Goal: Task Accomplishment & Management: Manage account settings

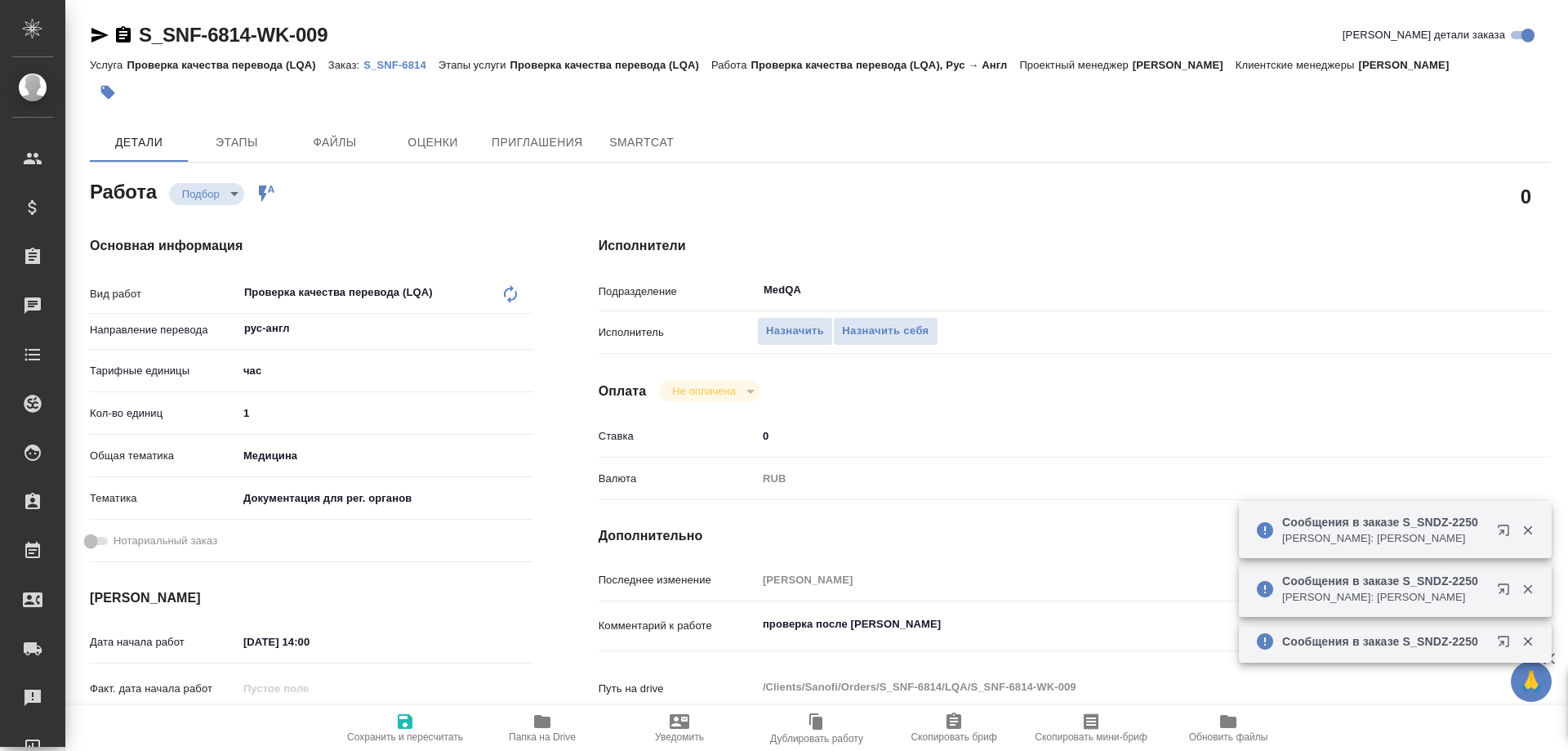
type textarea "x"
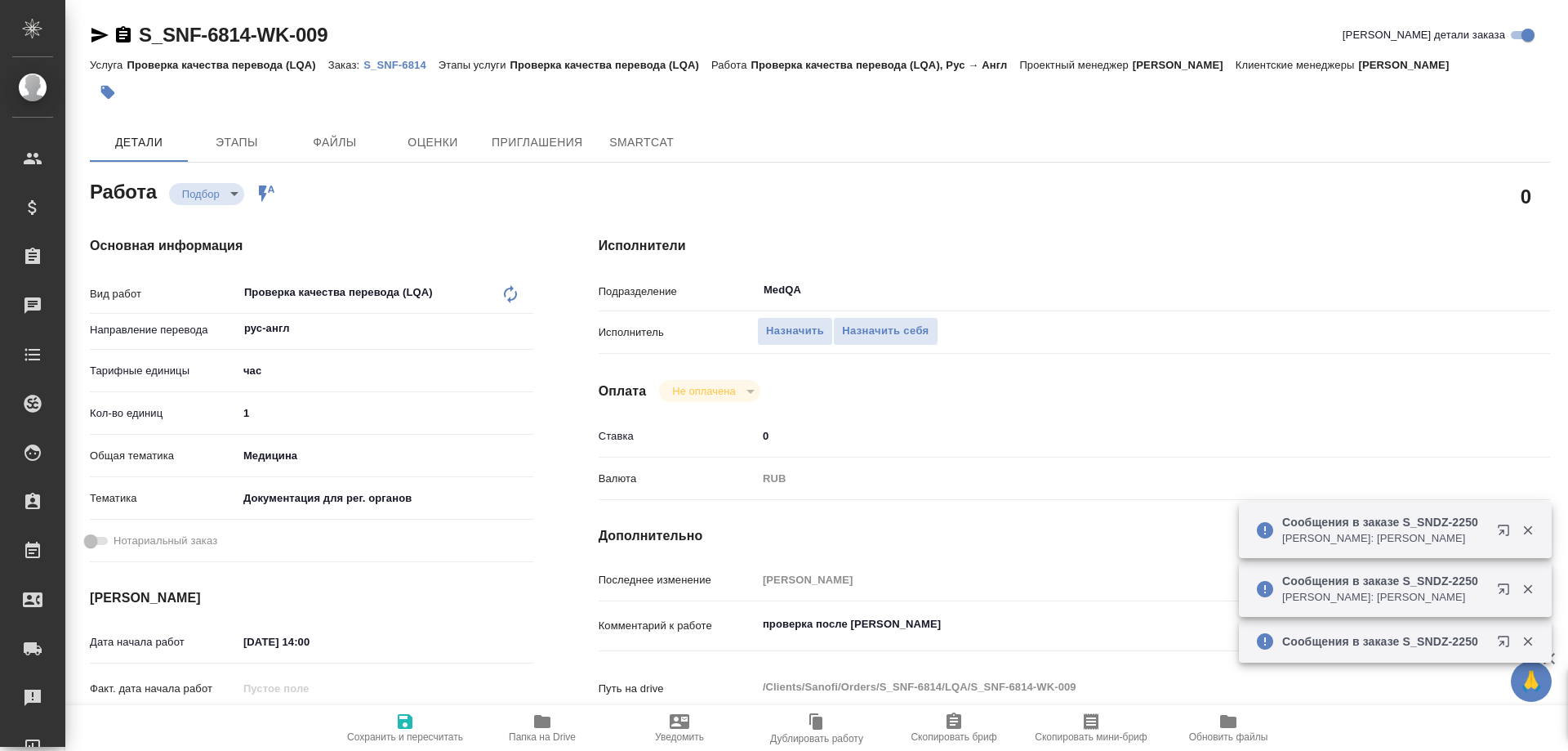
type textarea "x"
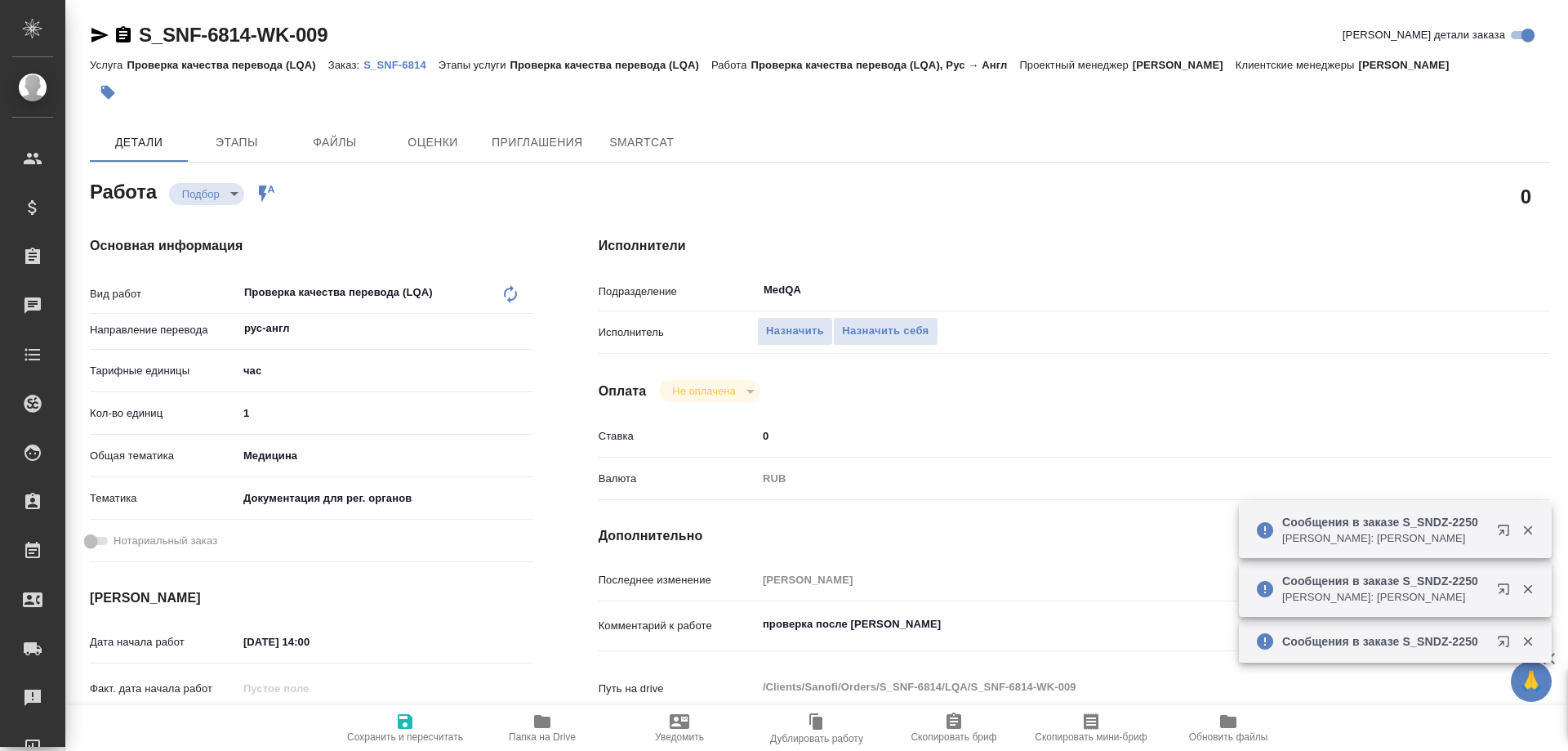
type textarea "x"
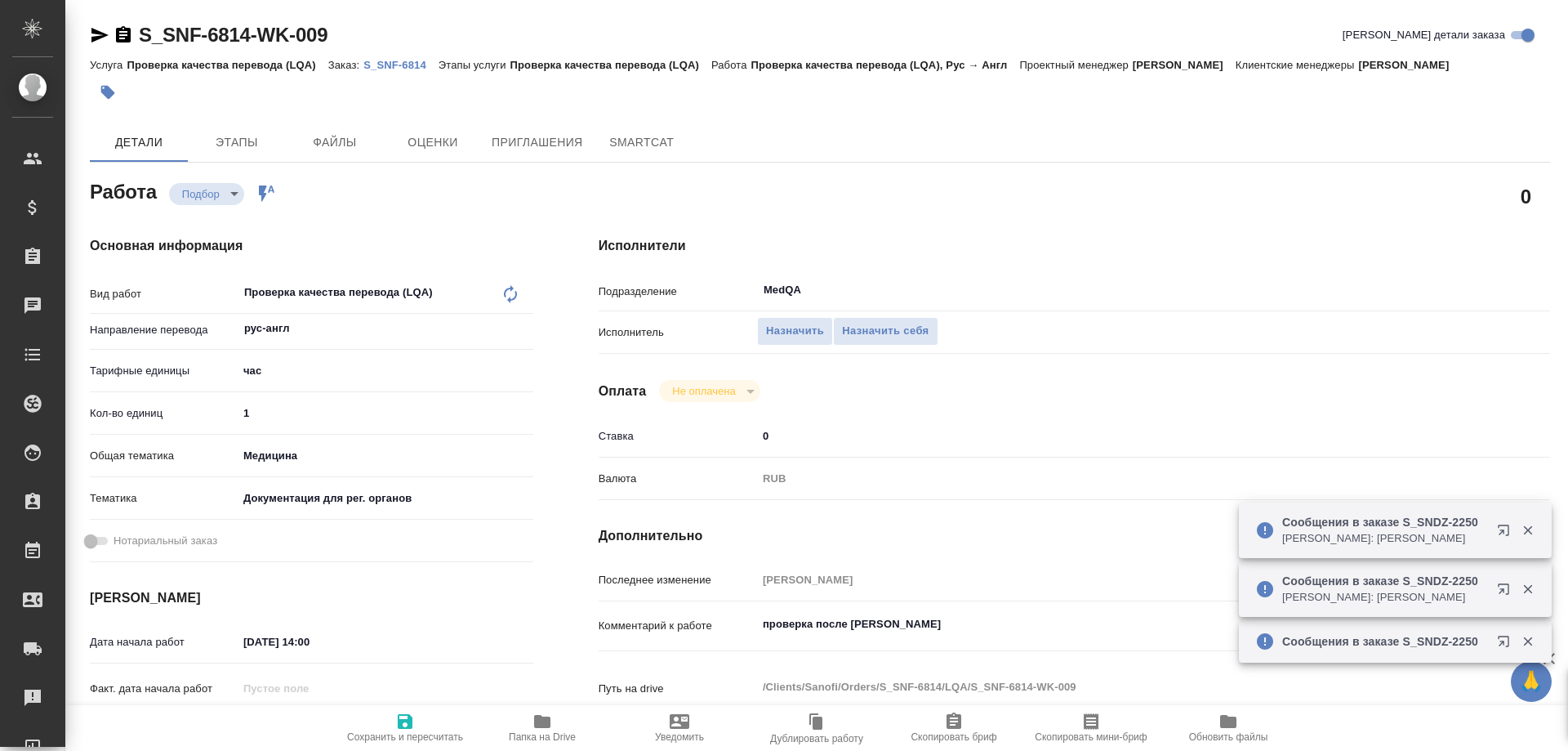
type textarea "x"
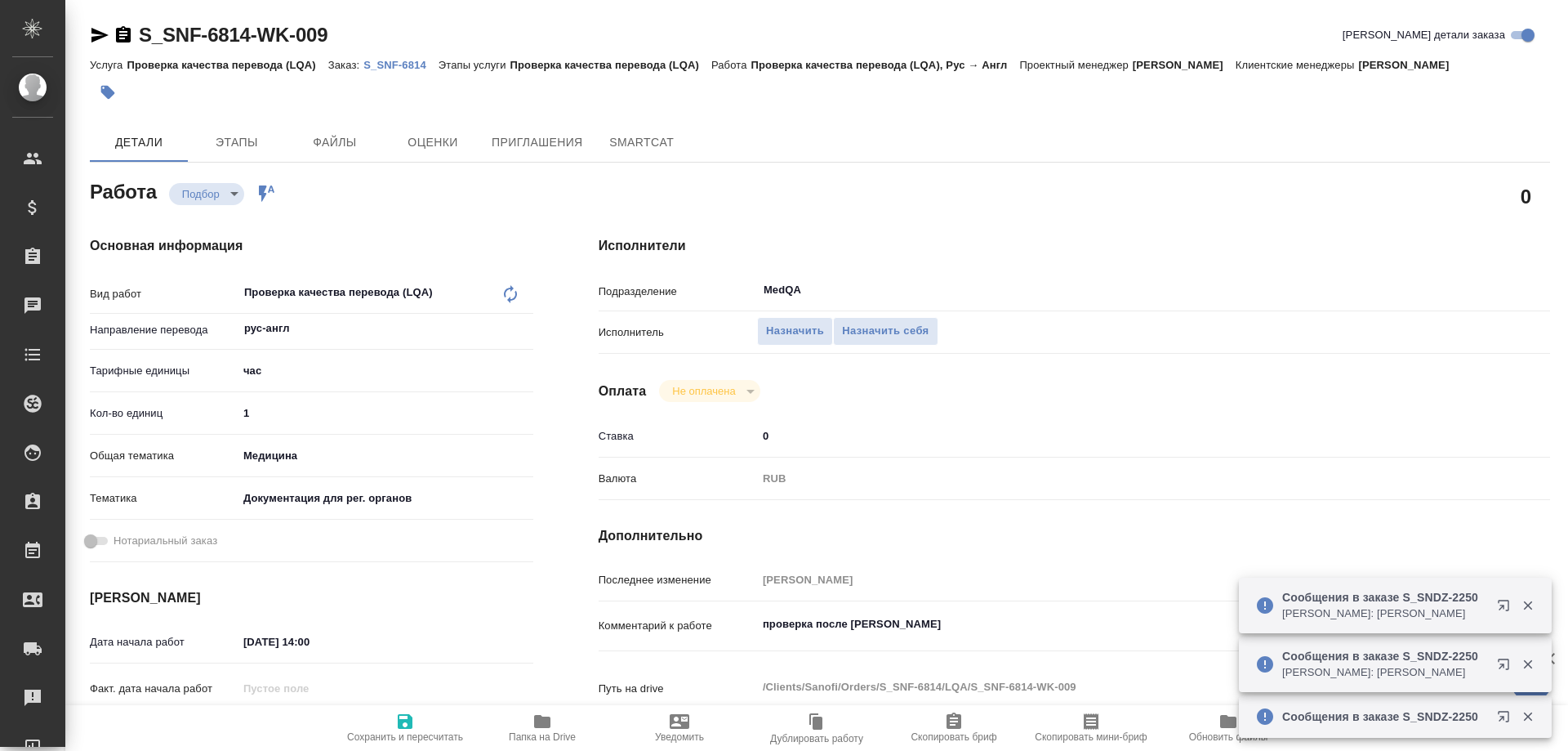
type textarea "x"
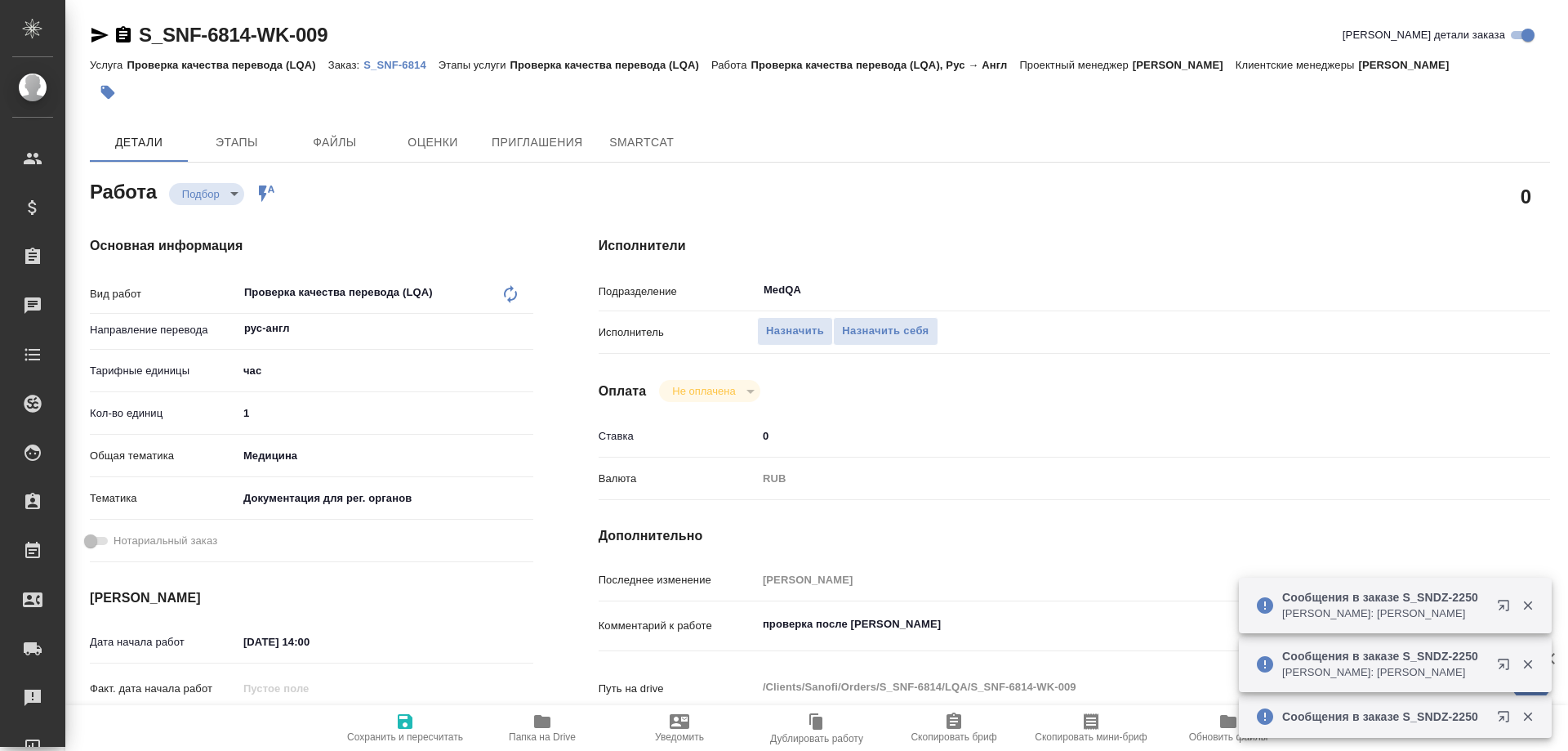
type textarea "x"
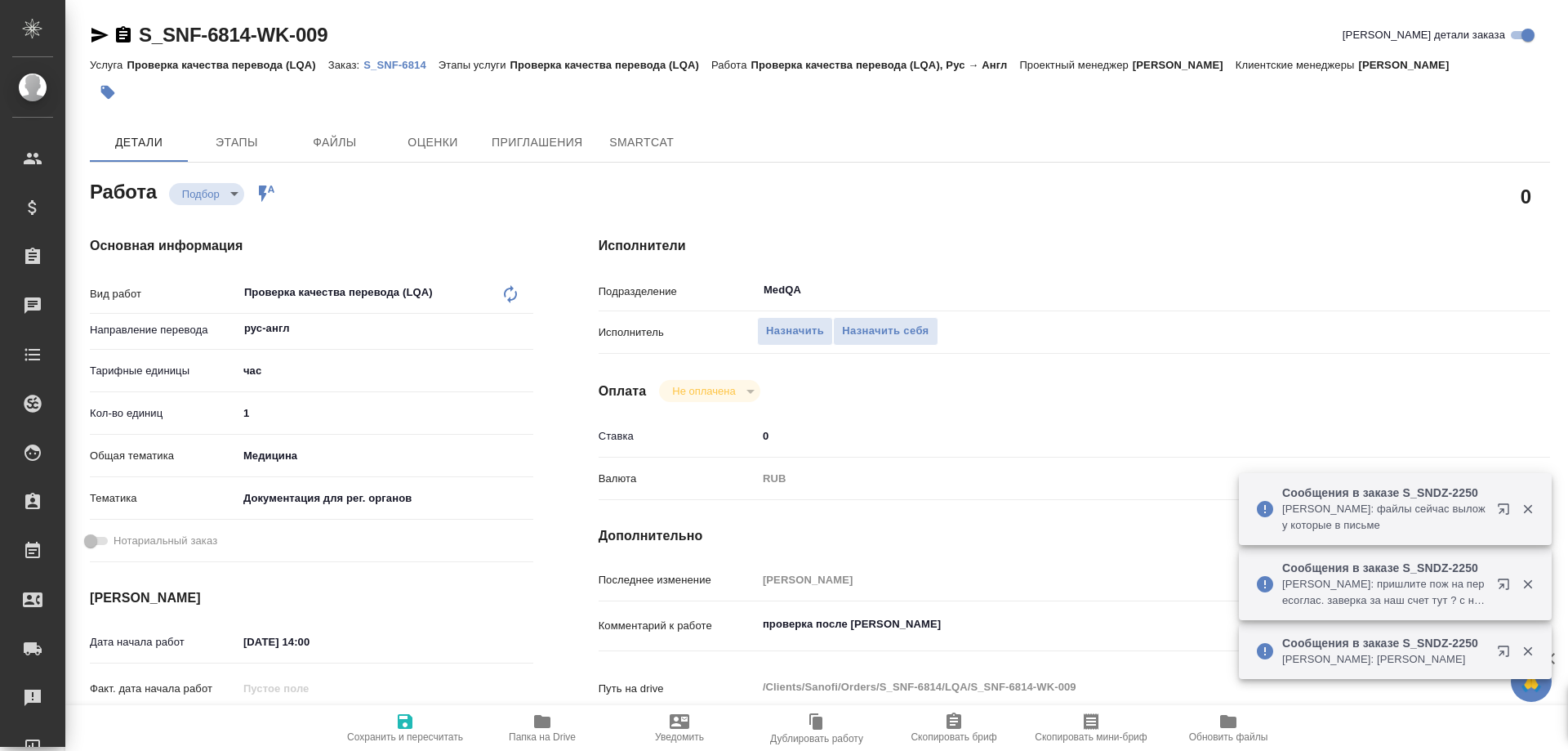
type textarea "x"
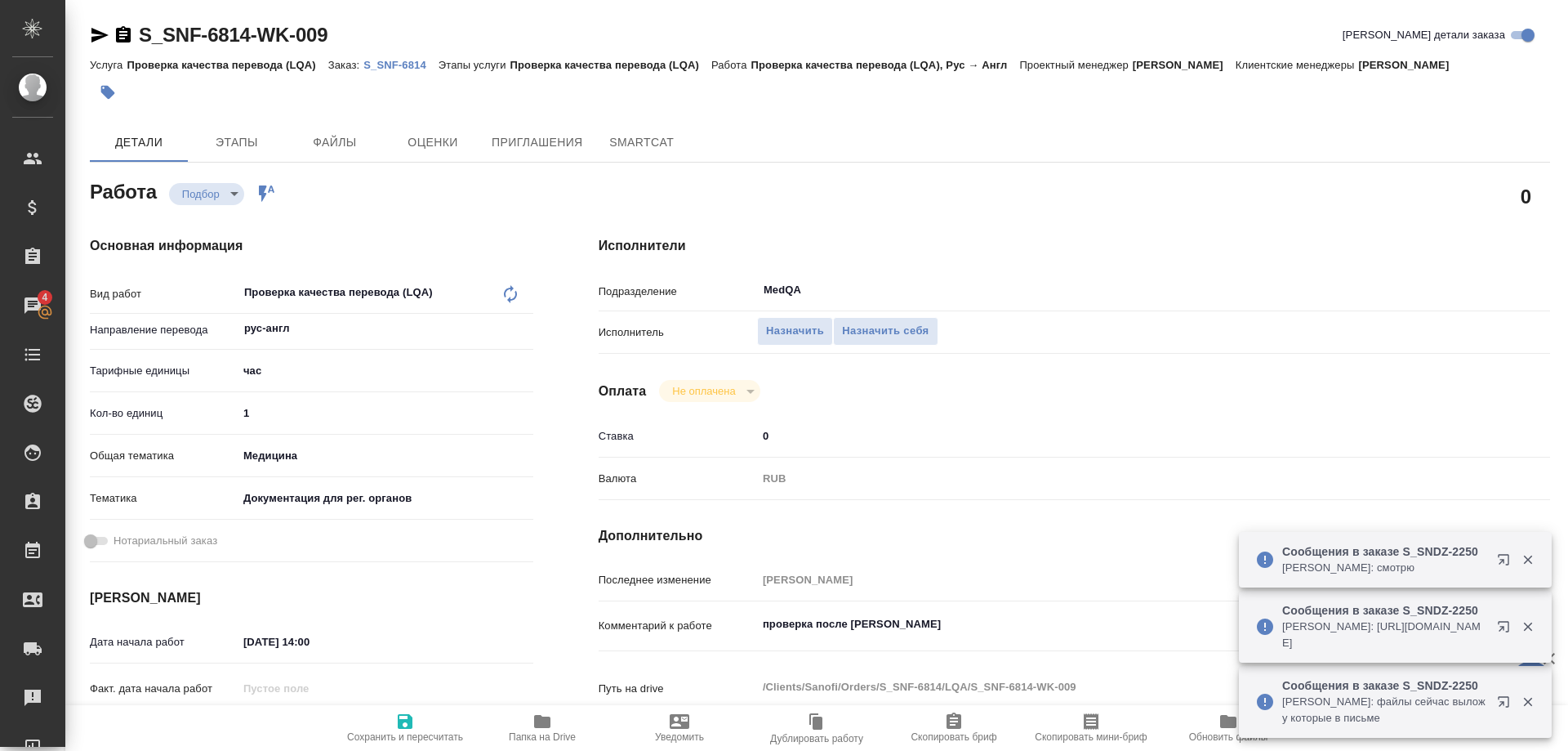
type textarea "x"
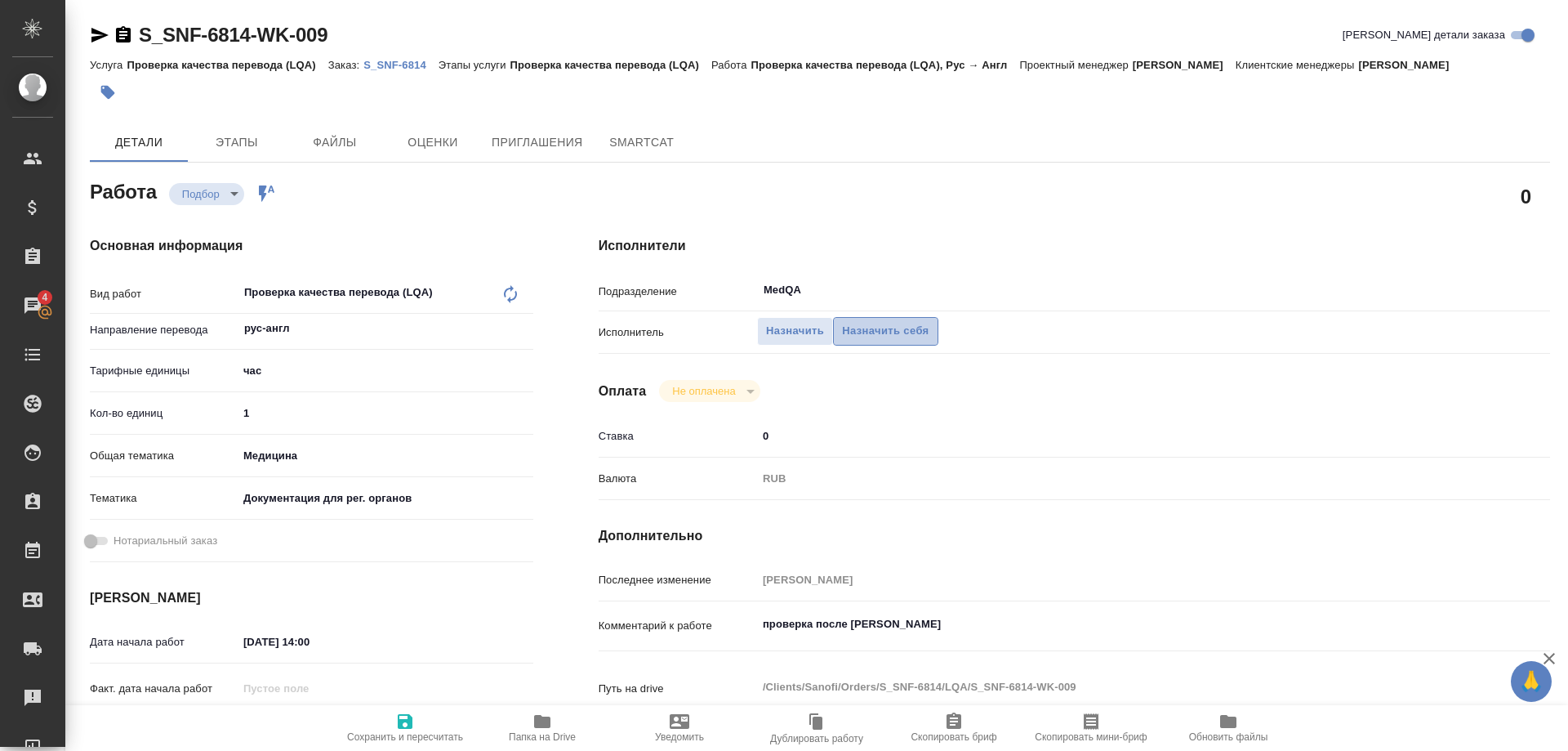
click at [909, 334] on span "Назначить себя" at bounding box center [885, 331] width 86 height 19
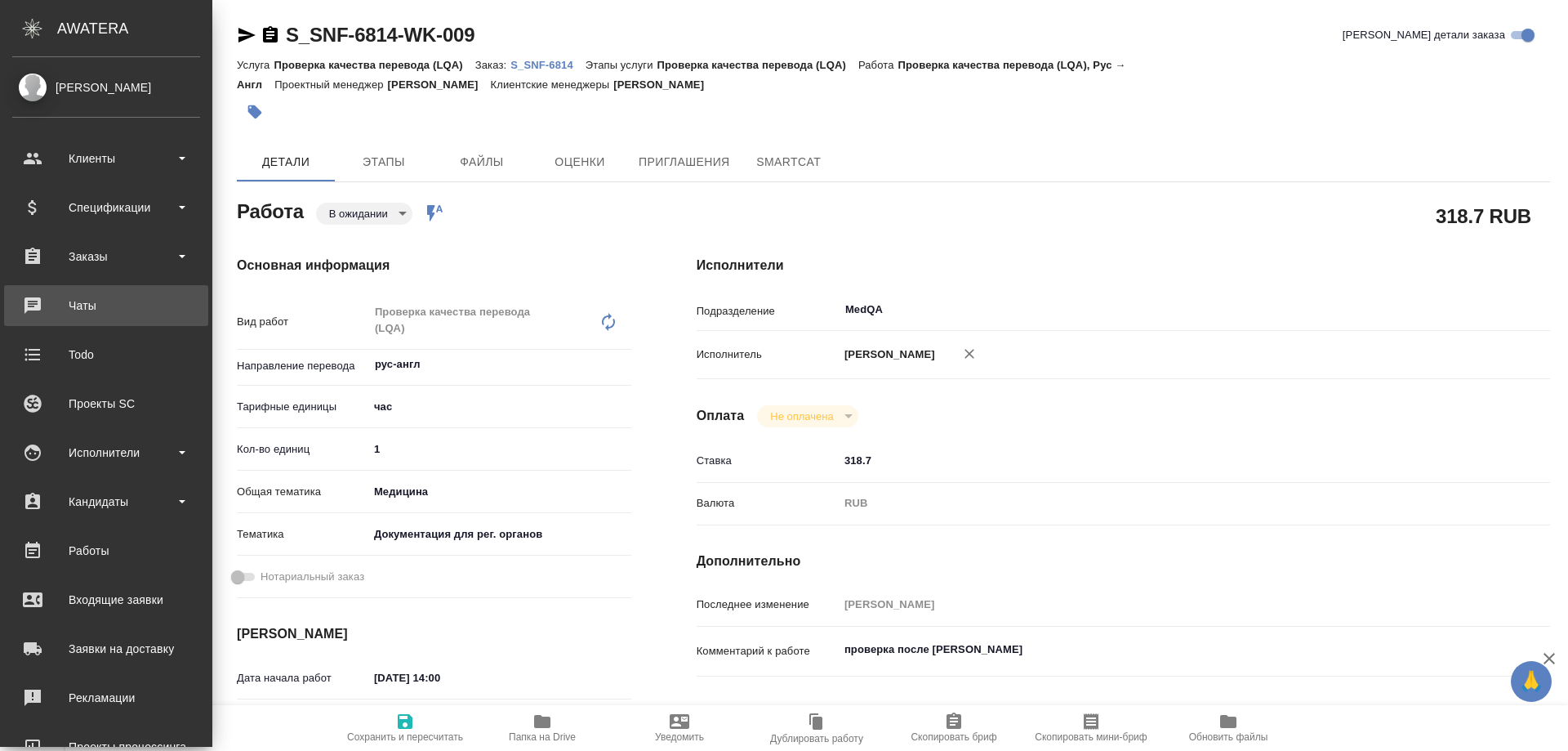
type textarea "x"
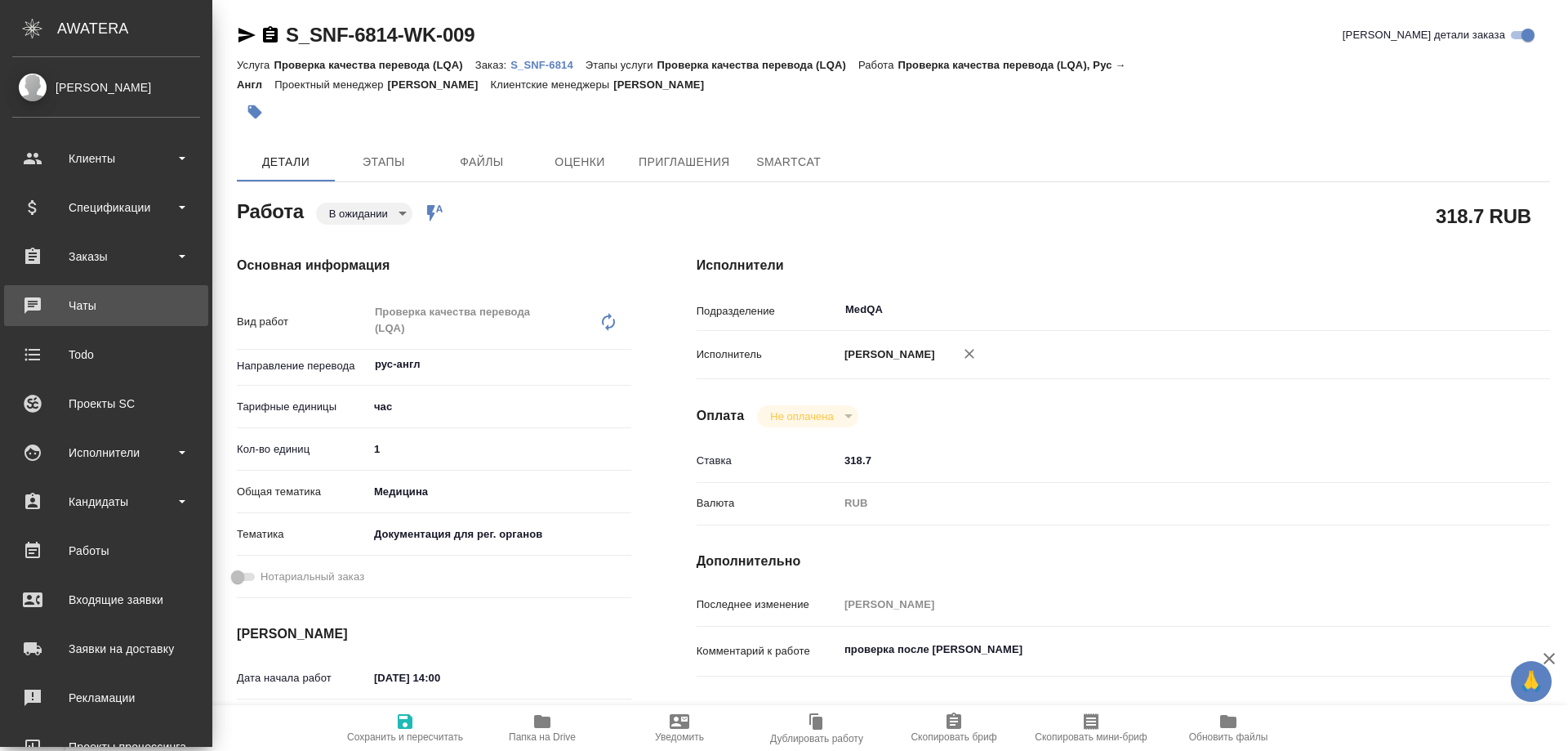
type textarea "x"
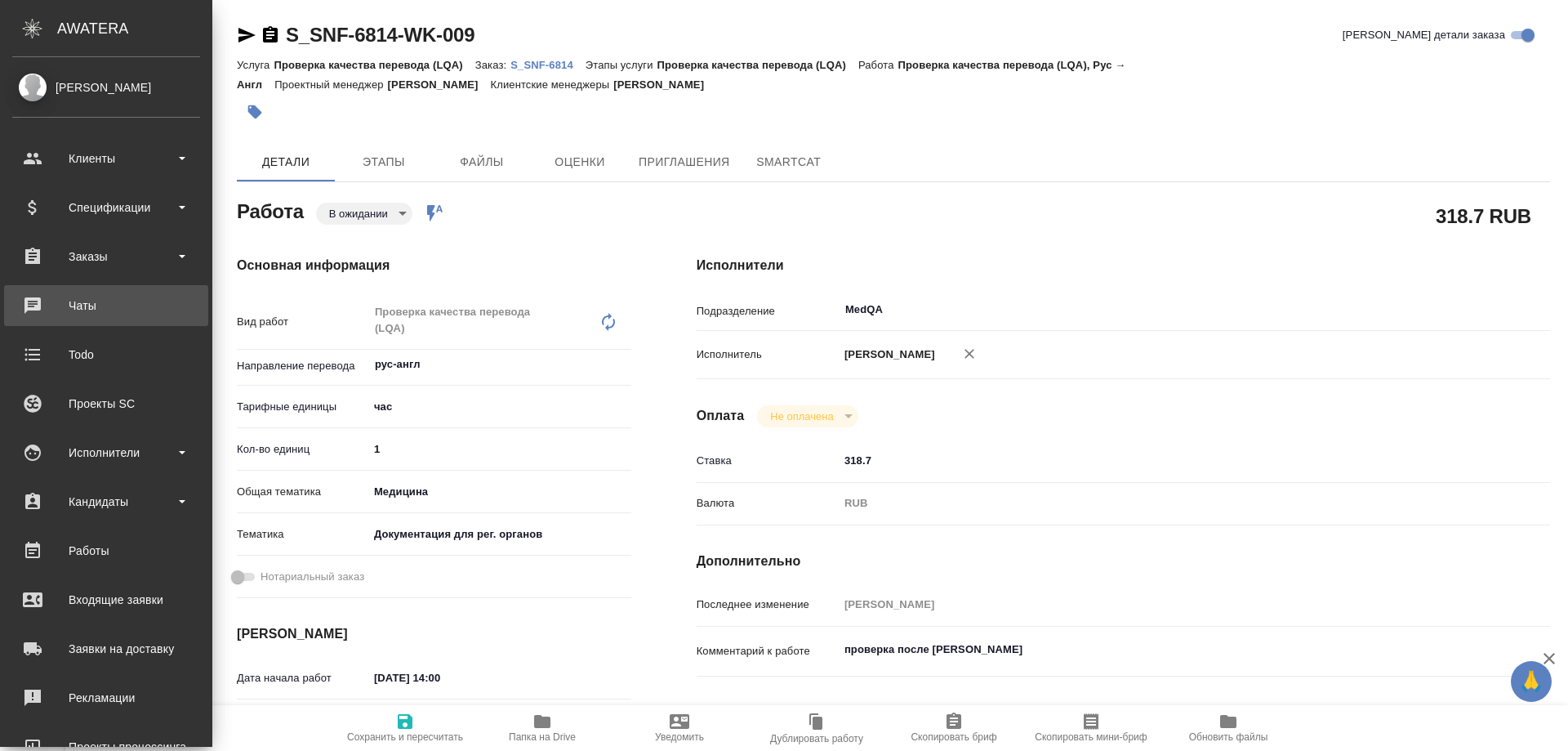
type textarea "x"
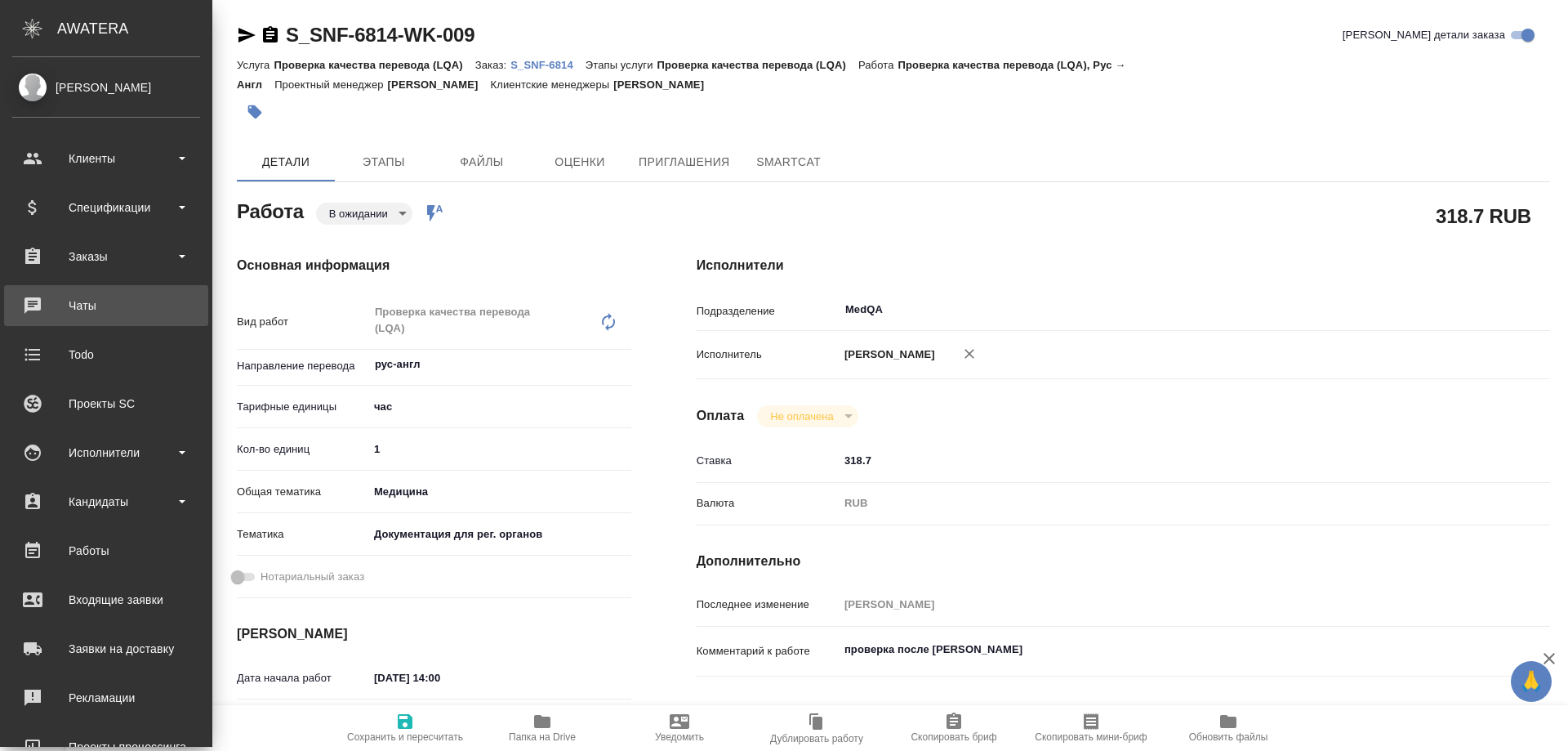
type textarea "x"
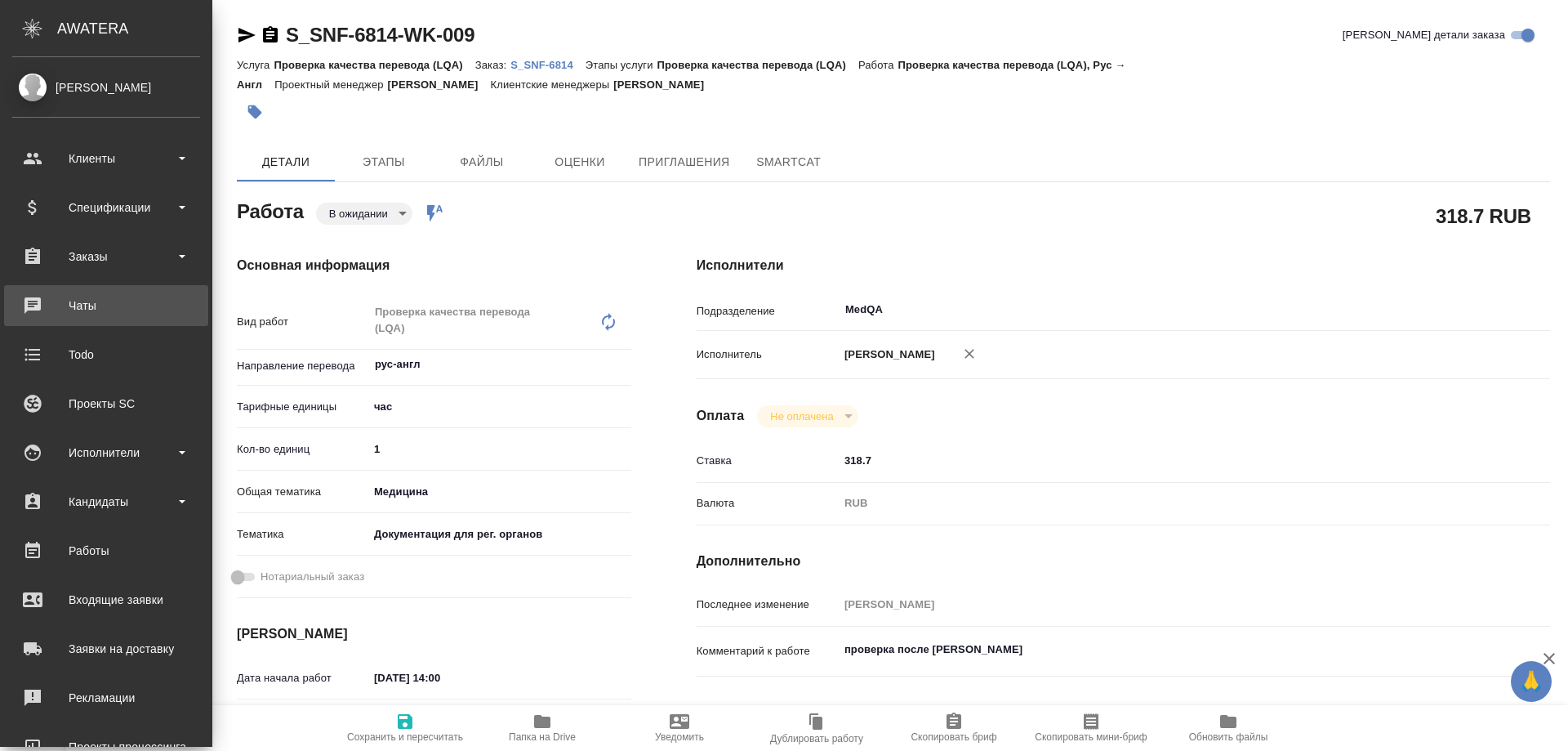
type textarea "x"
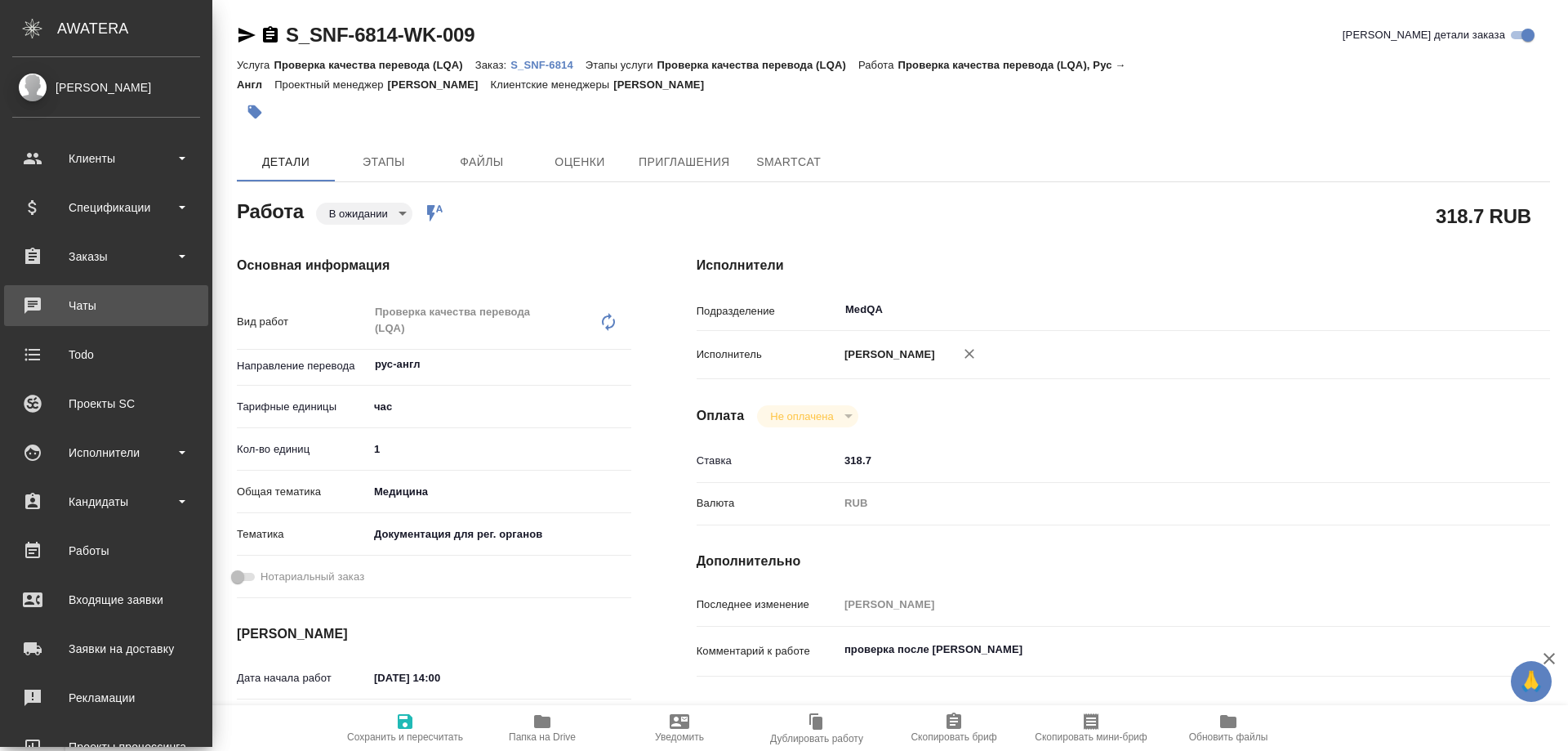
type textarea "x"
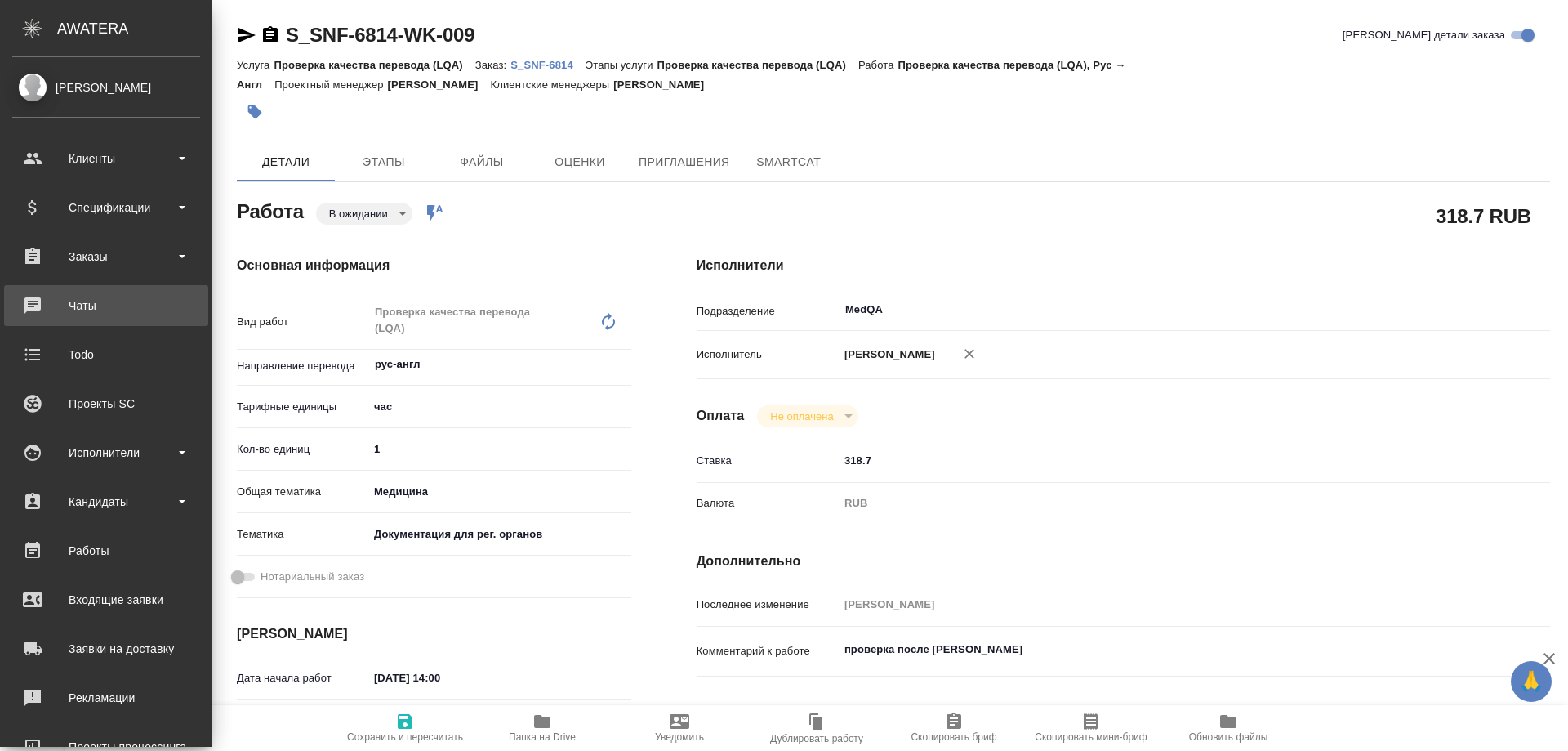
type textarea "x"
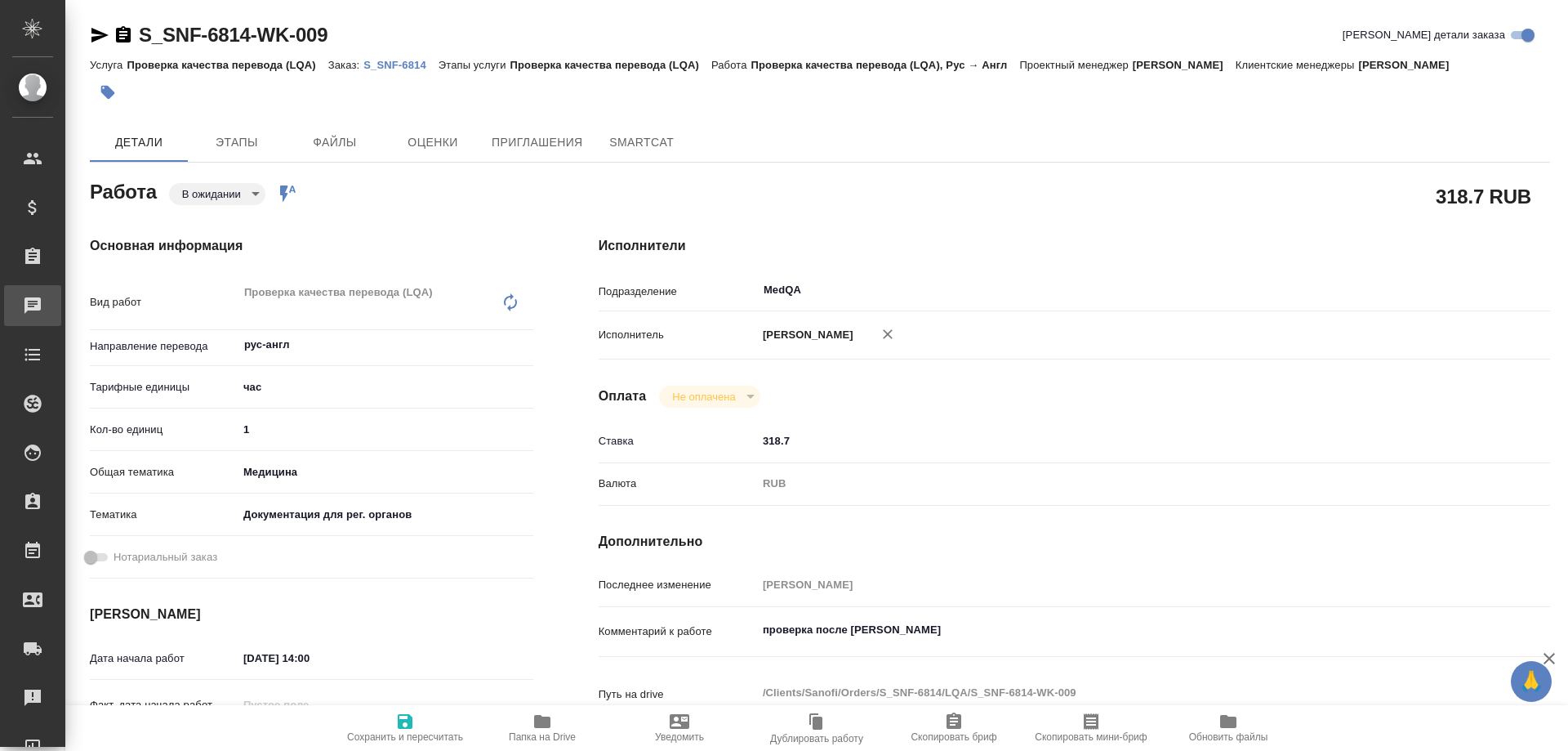
click at [32, 305] on div "Чаты" at bounding box center [12, 306] width 41 height 24
type textarea "x"
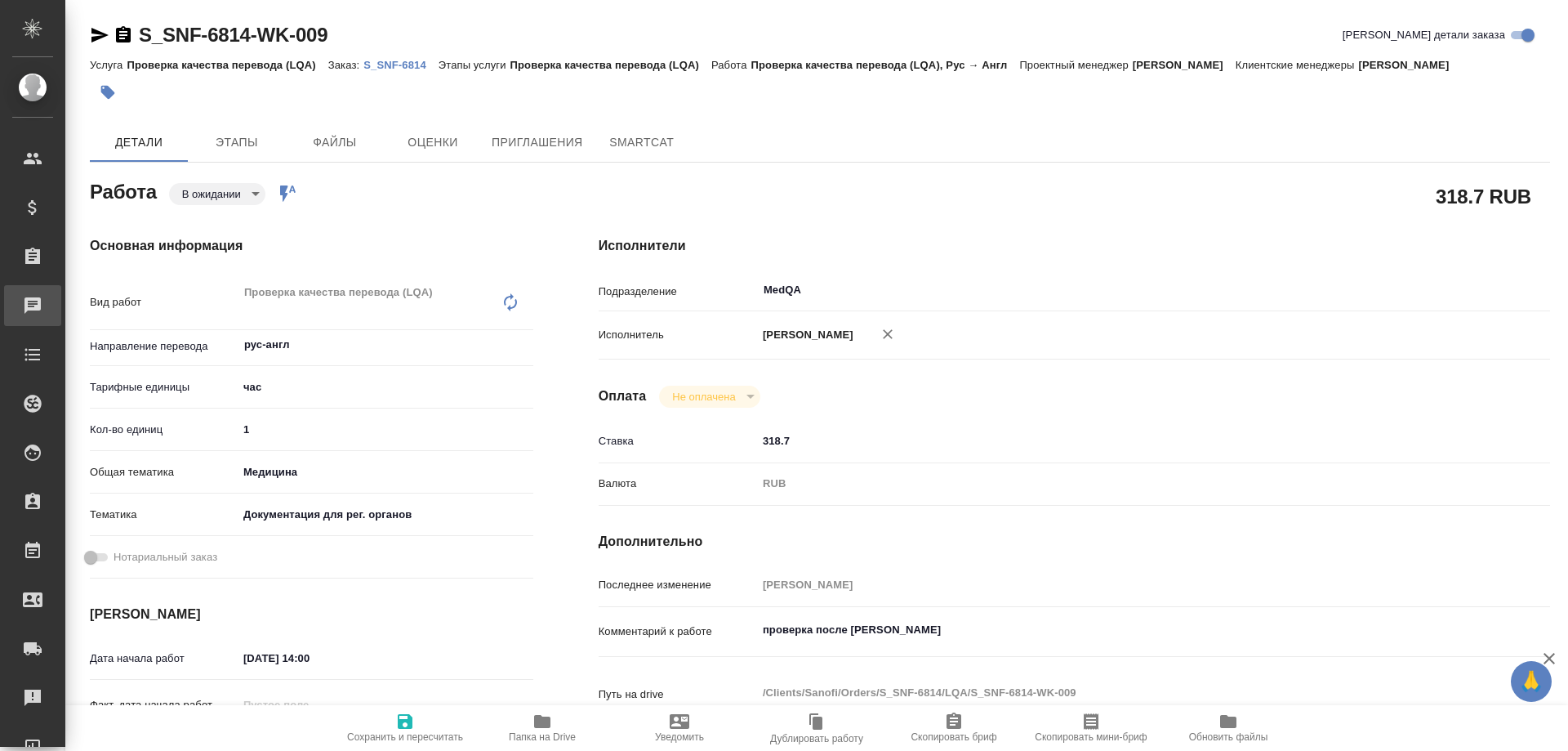
type textarea "x"
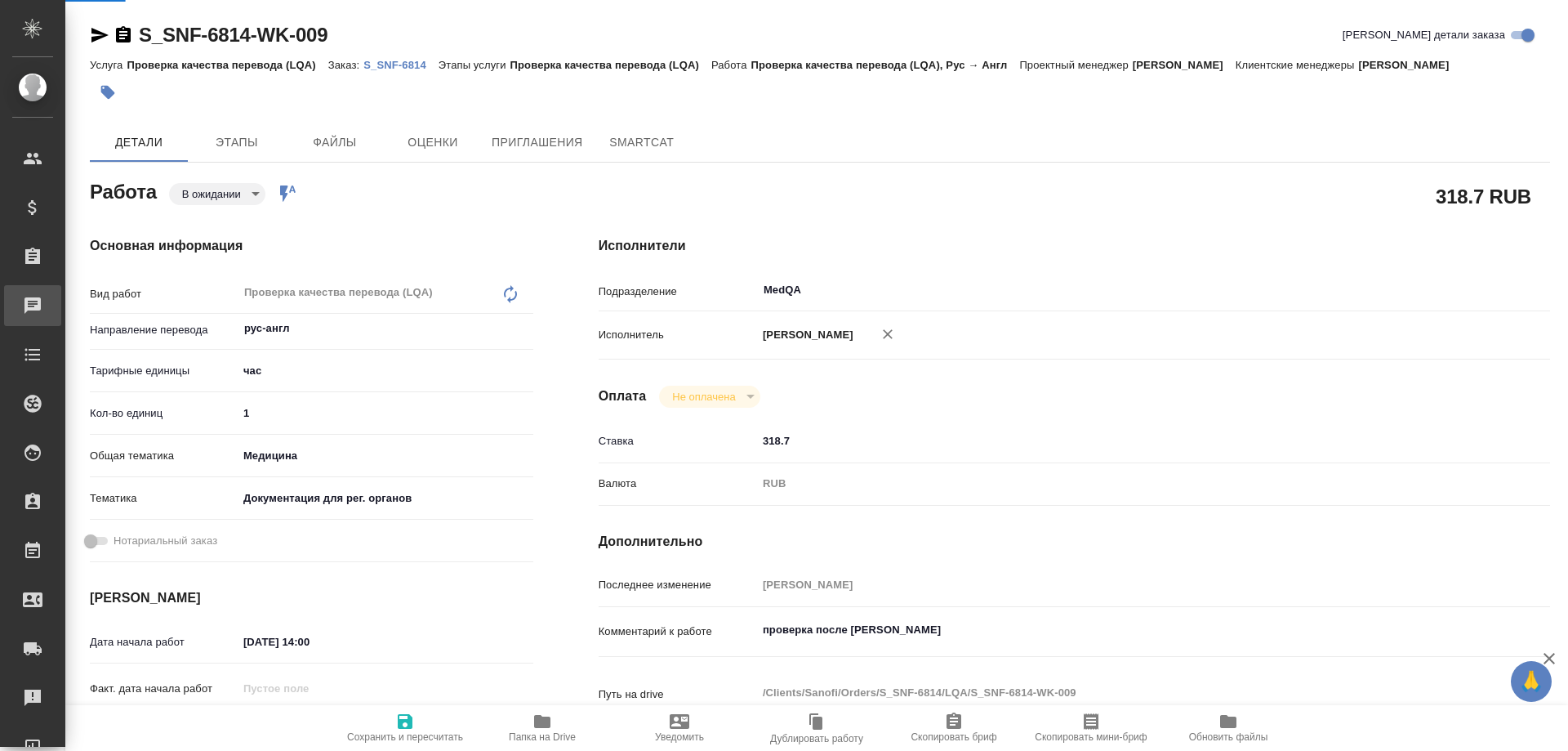
type textarea "x"
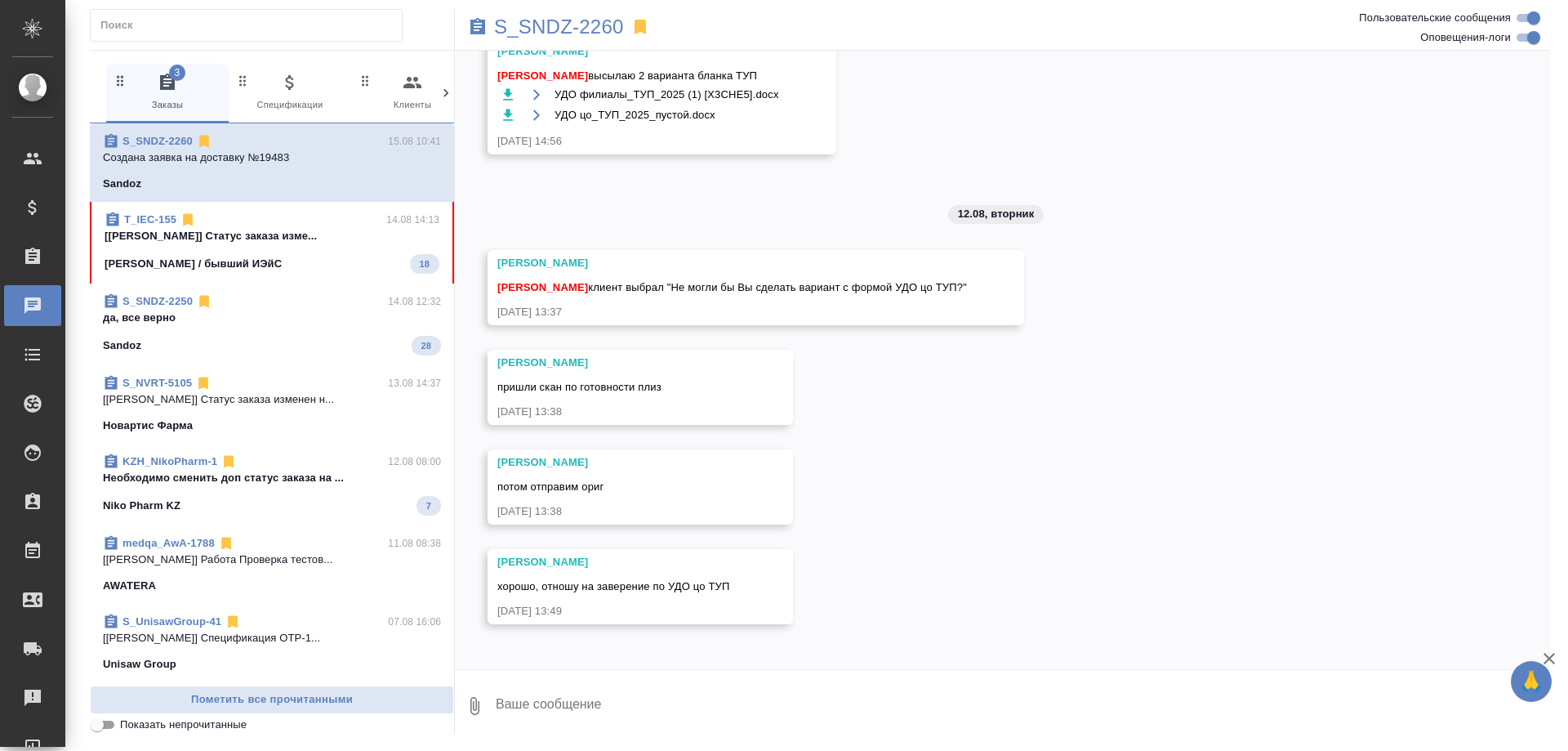
scroll to position [17404, 0]
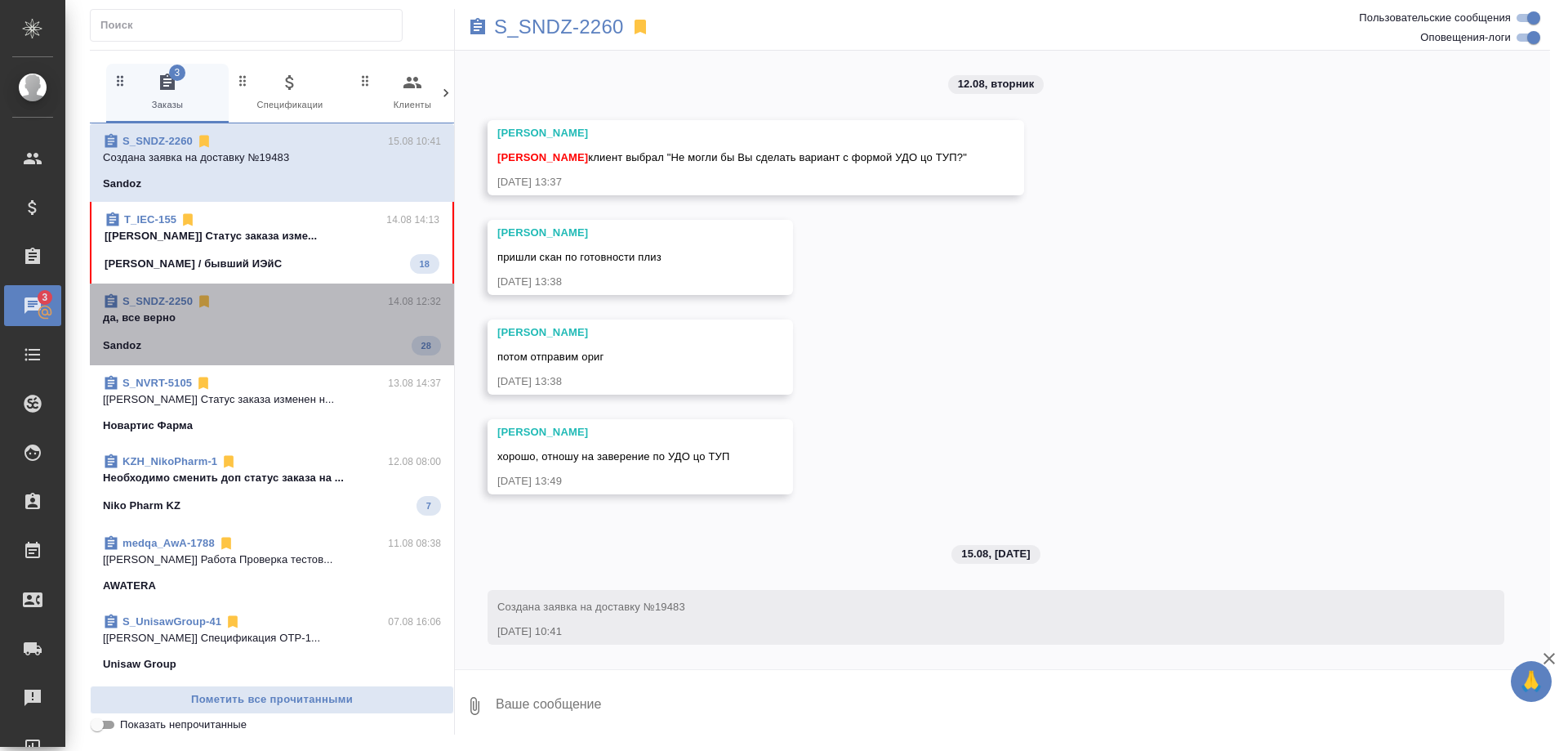
click at [309, 319] on p "да, все верно" at bounding box center [272, 317] width 338 height 17
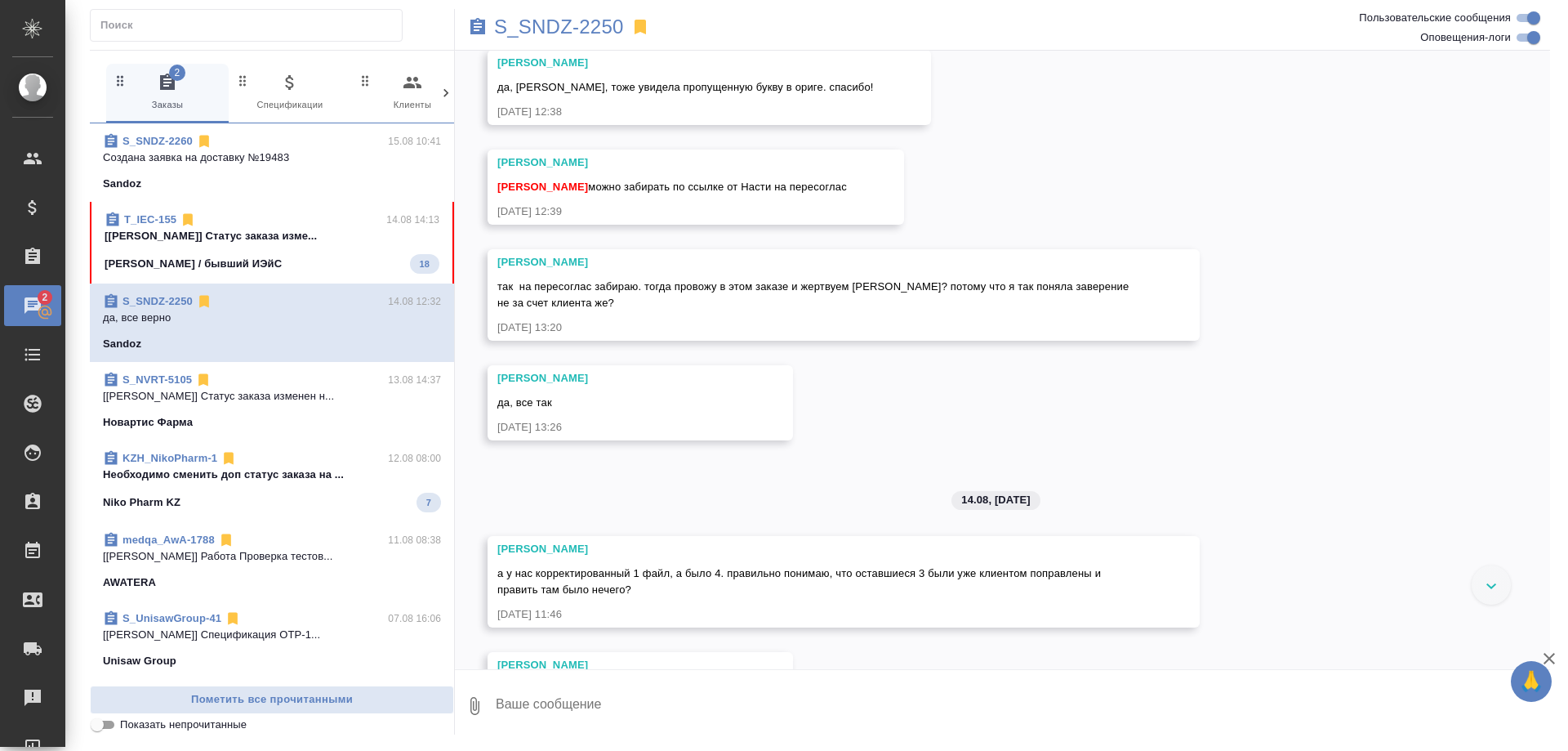
scroll to position [30054, 0]
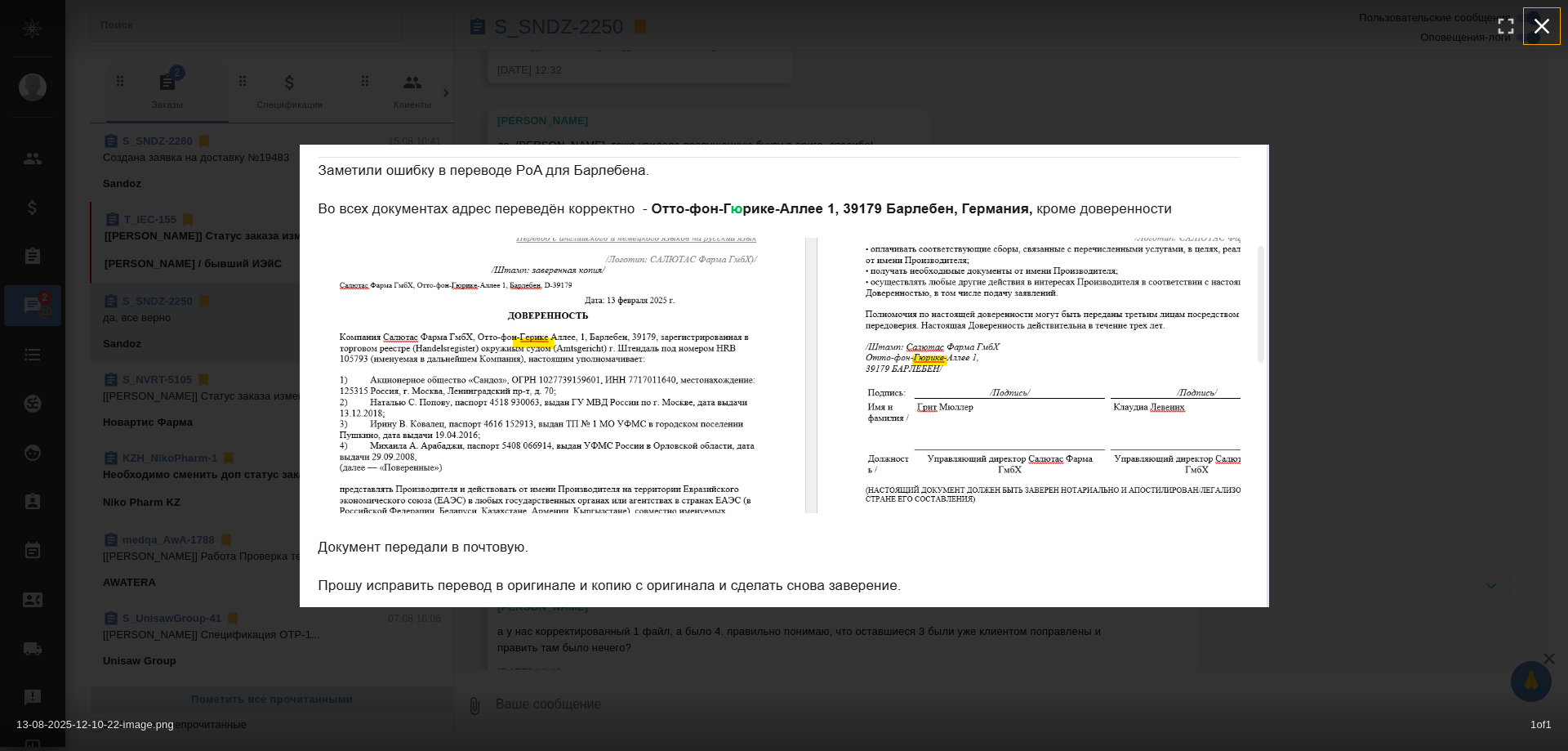
click at [1548, 29] on icon "button" at bounding box center [1542, 26] width 26 height 26
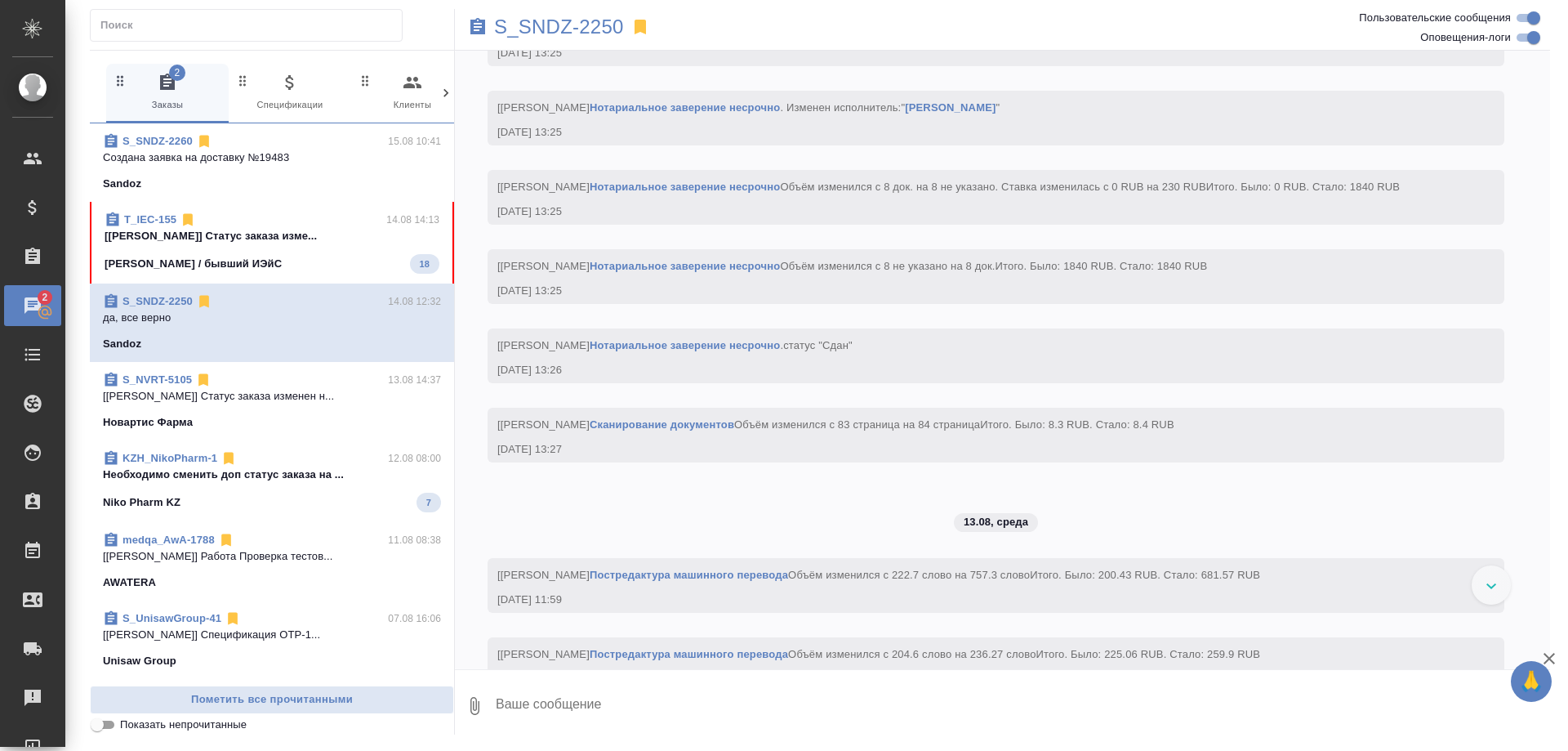
scroll to position [28176, 0]
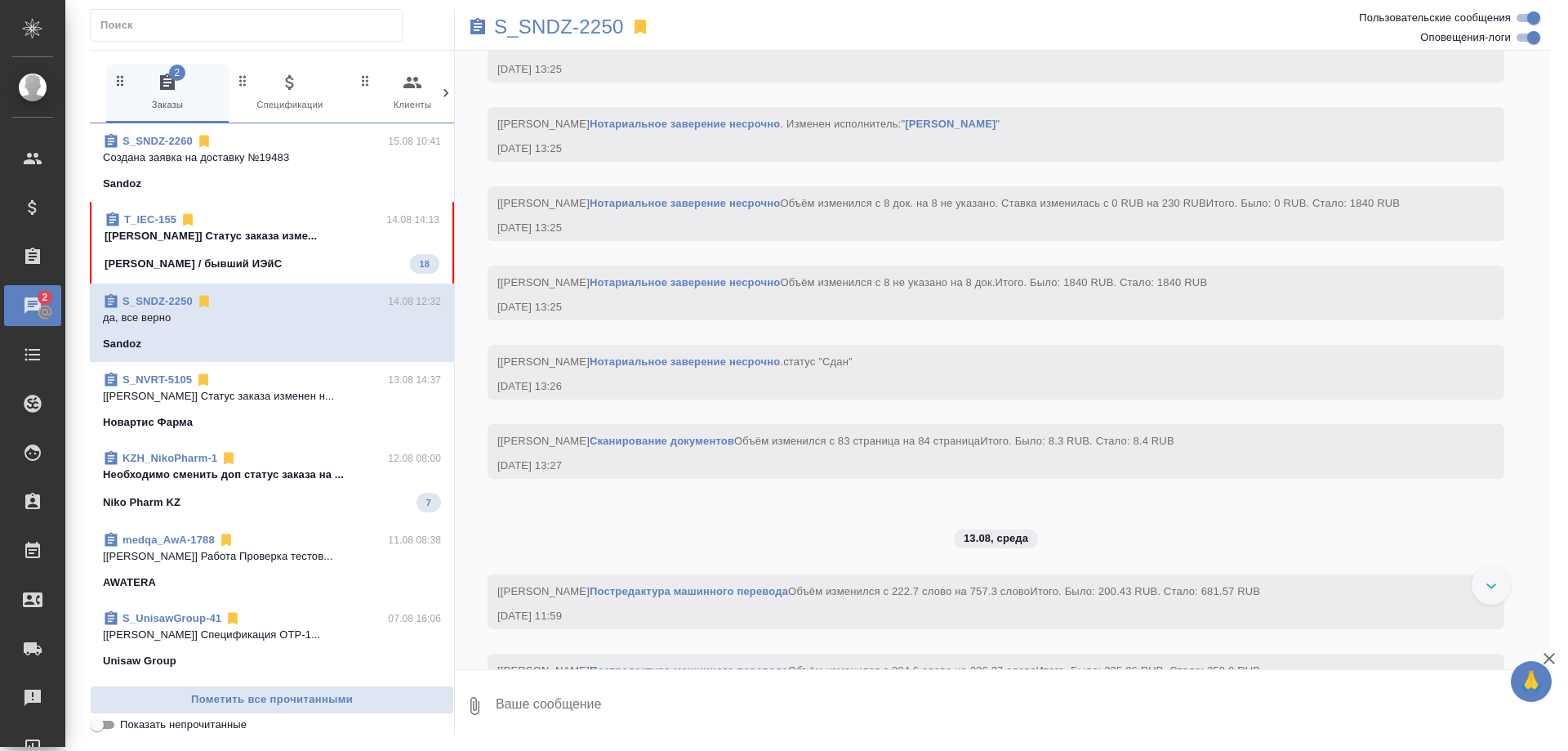
click at [247, 491] on span "KZH_NikoPharm-1 12.08 08:00 Необходимо сменить доп статус заказа на ... Niko Ph…" at bounding box center [272, 481] width 338 height 62
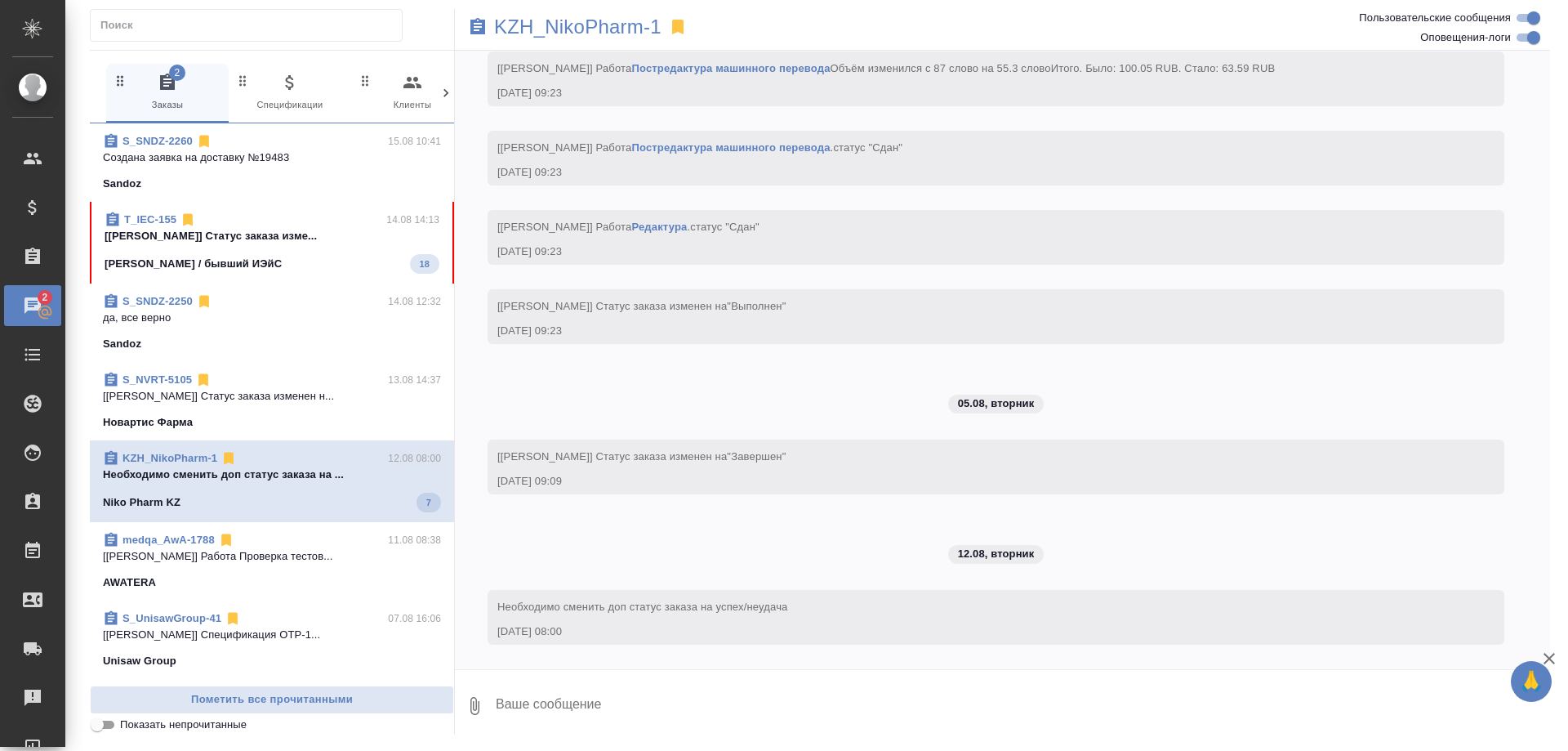
scroll to position [12955, 0]
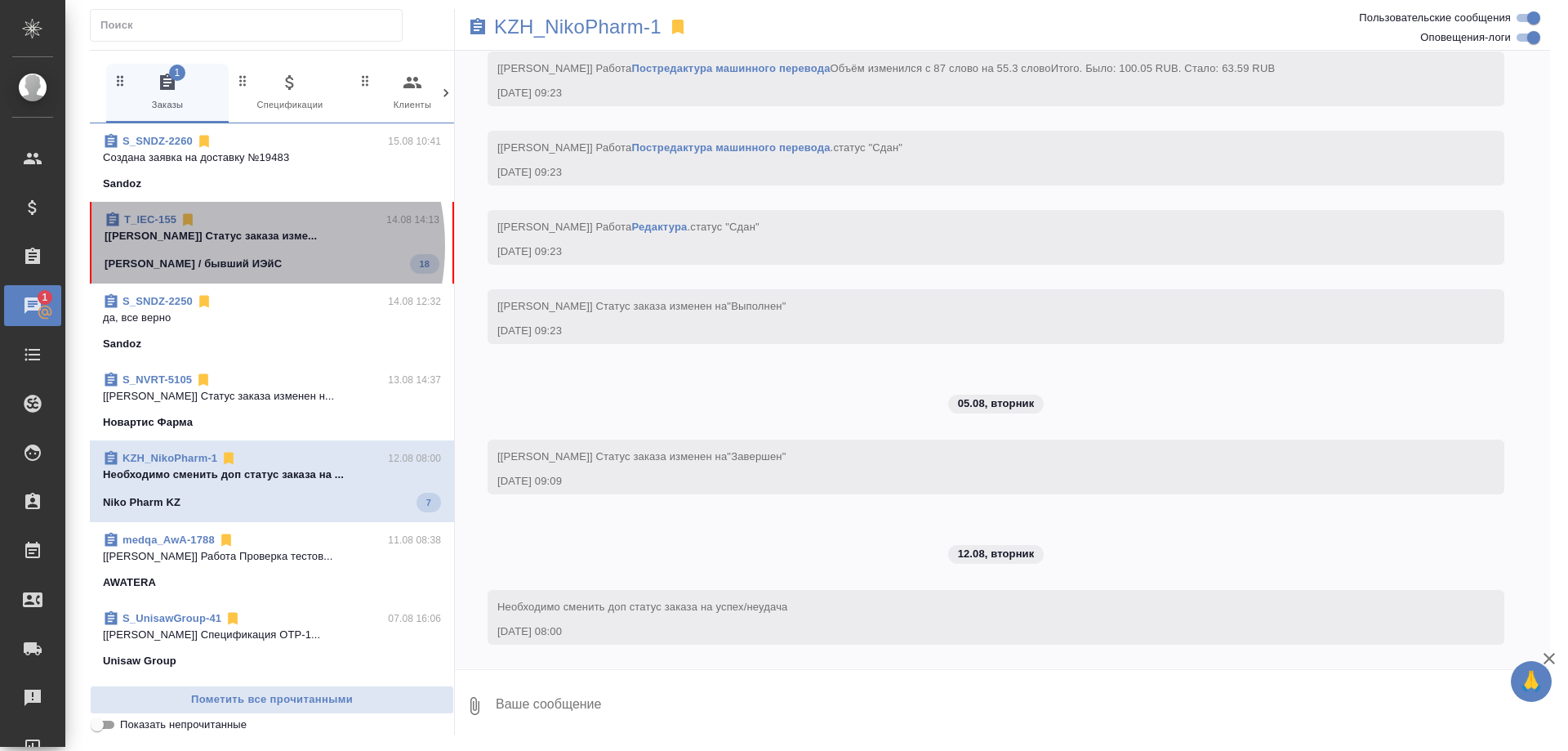
click at [213, 246] on span "T_IEC-155 14.08 14:13 [Прохорова Анастасия] Статус заказа изме... ЕАС Стратегии…" at bounding box center [272, 242] width 335 height 62
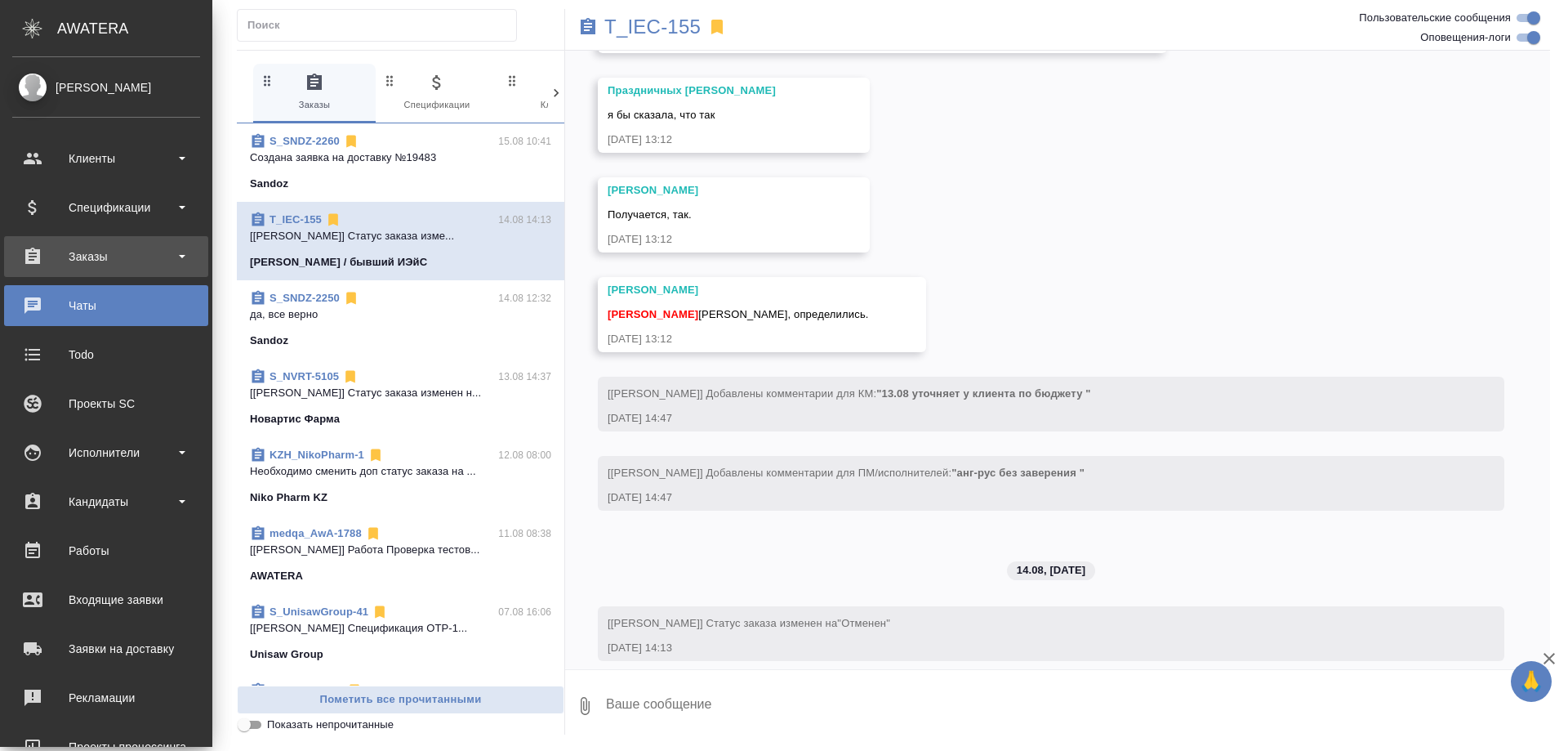
scroll to position [2618, 0]
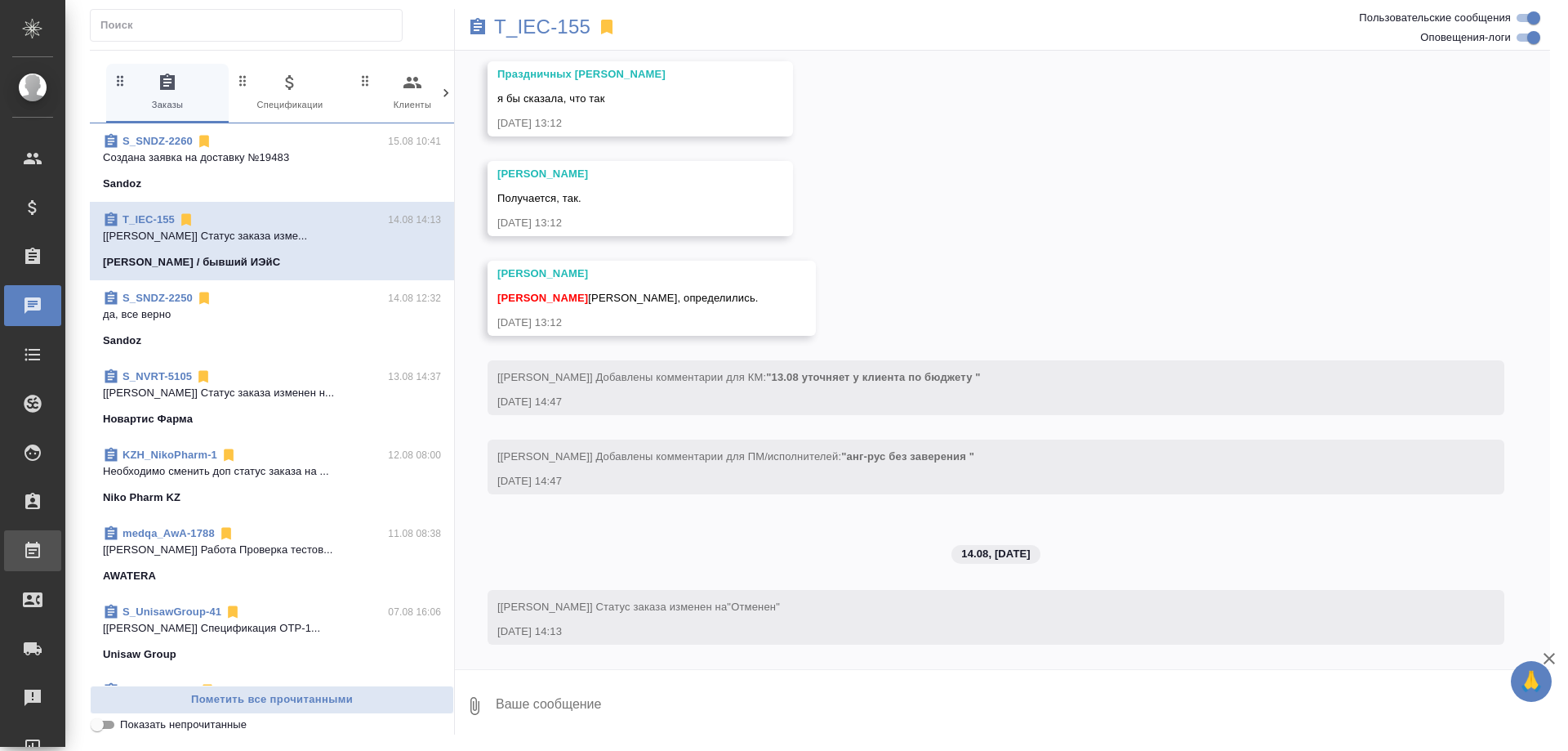
click at [32, 554] on div "Работы" at bounding box center [12, 551] width 41 height 24
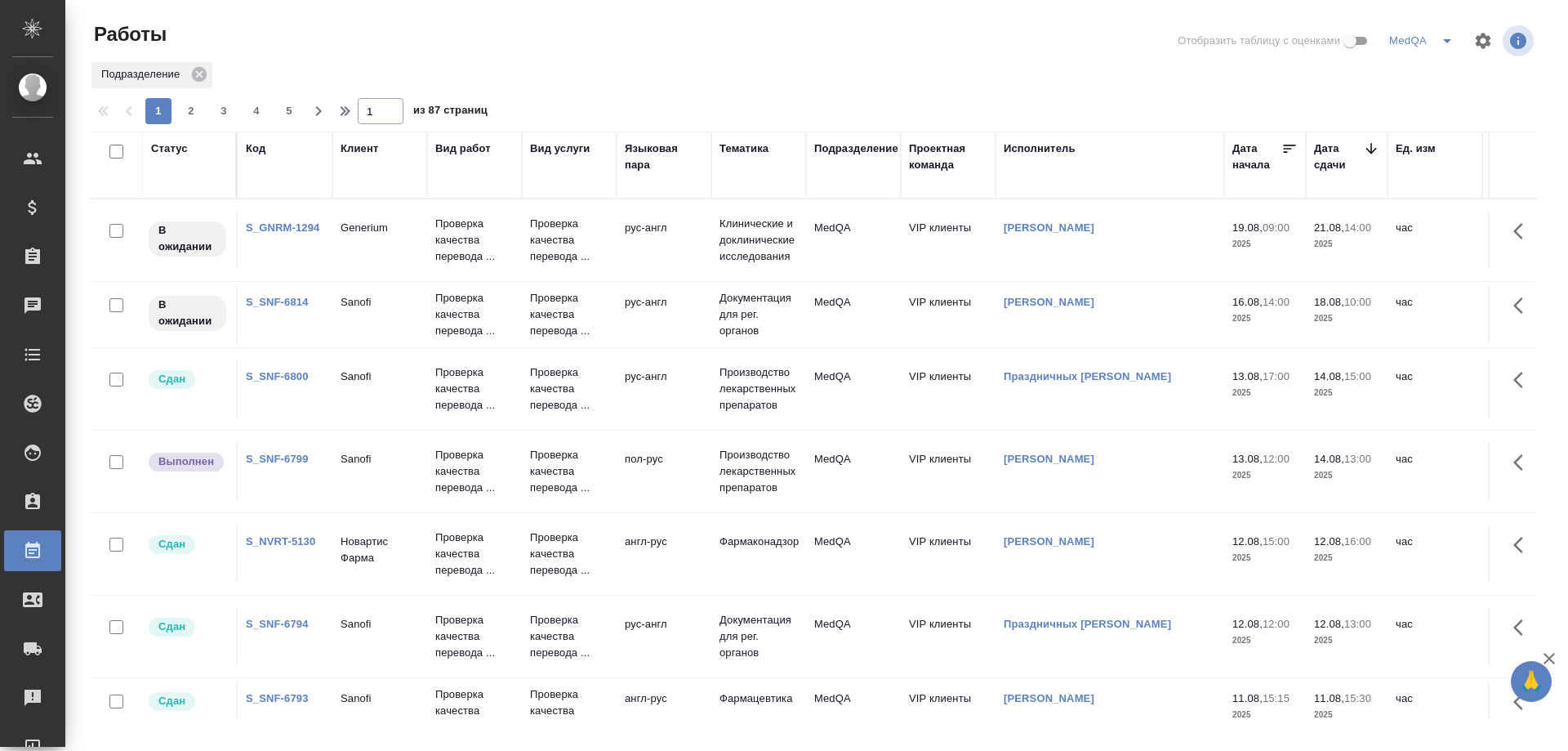
click at [286, 305] on link "S_SNF-6814" at bounding box center [277, 301] width 63 height 12
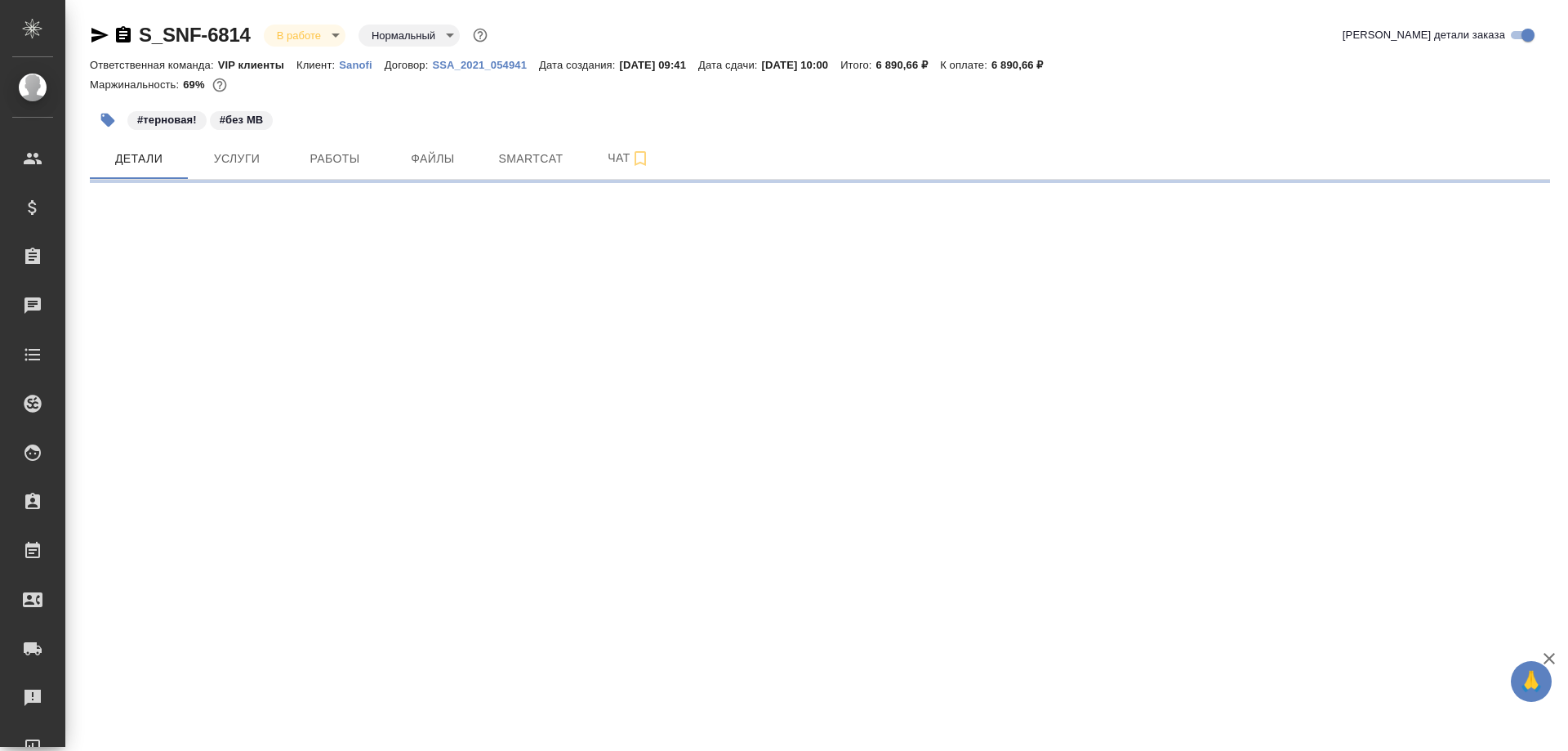
select select "RU"
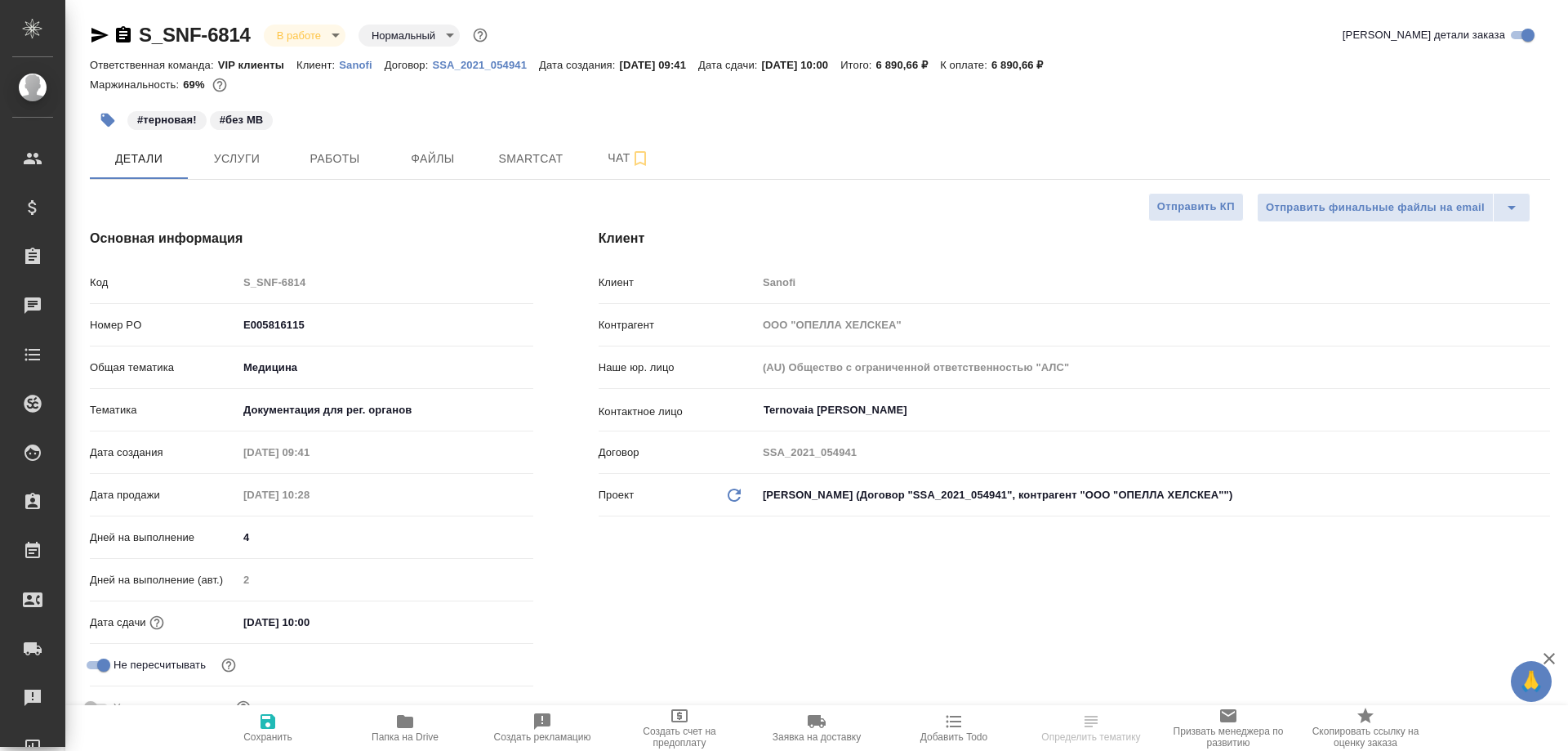
type textarea "x"
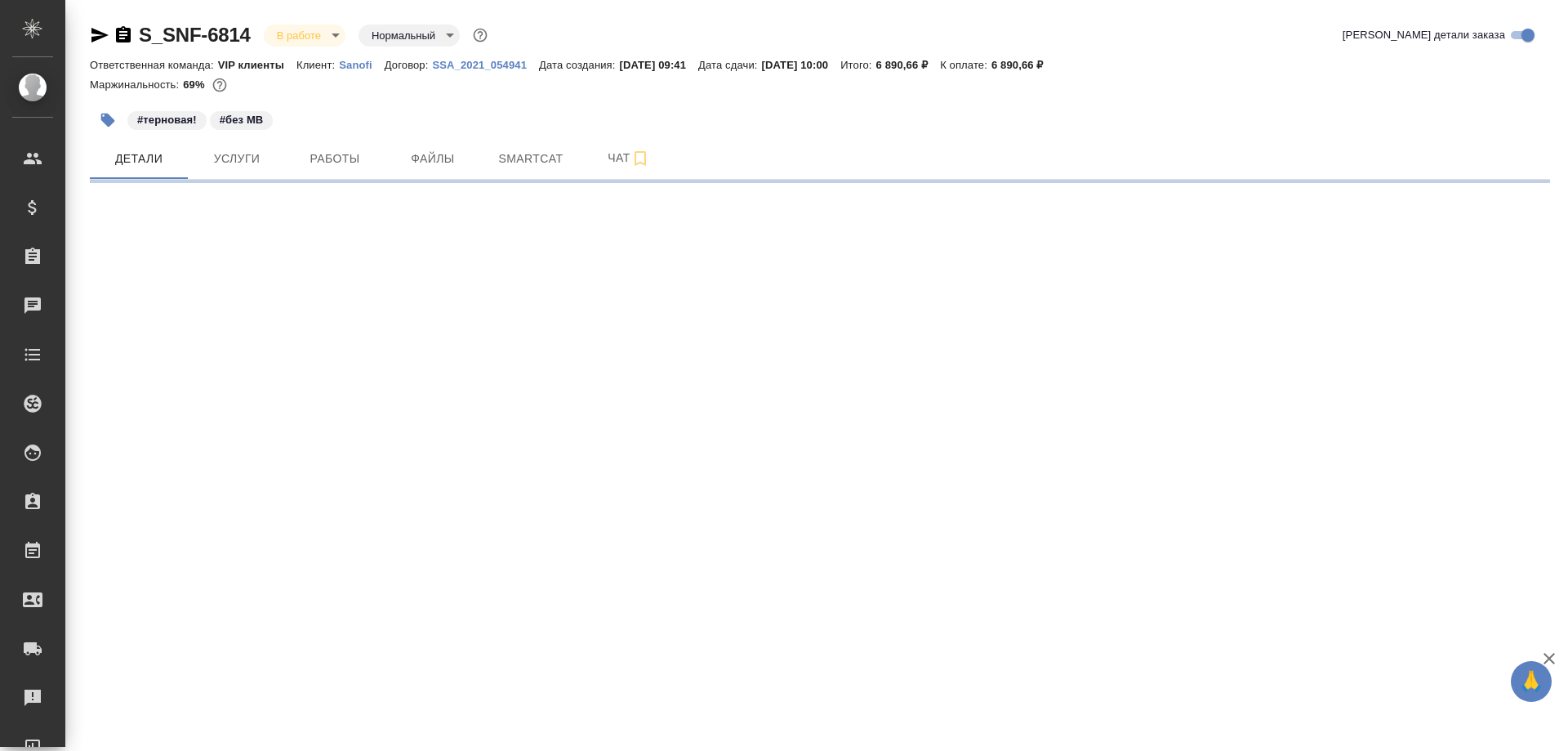
select select "RU"
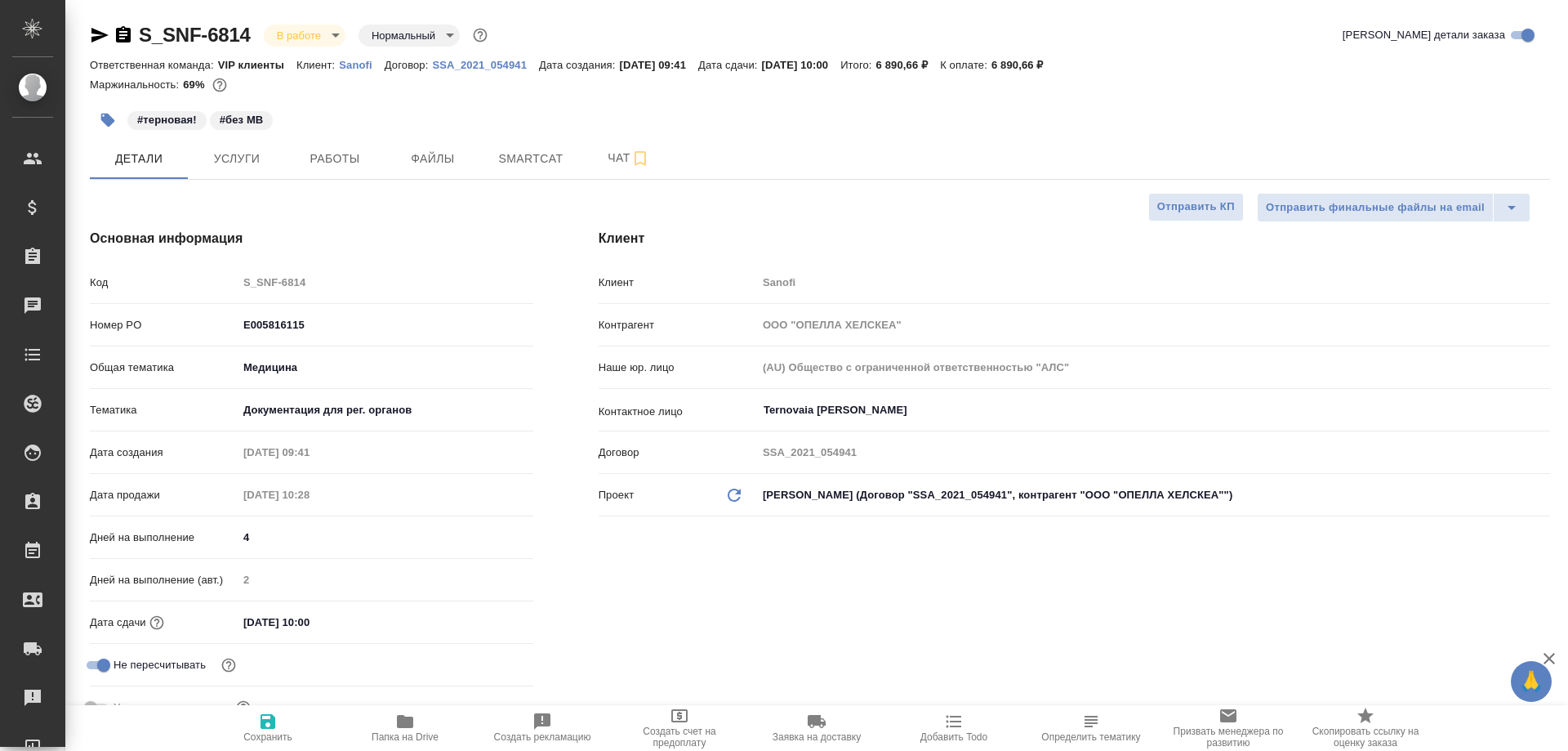
type textarea "x"
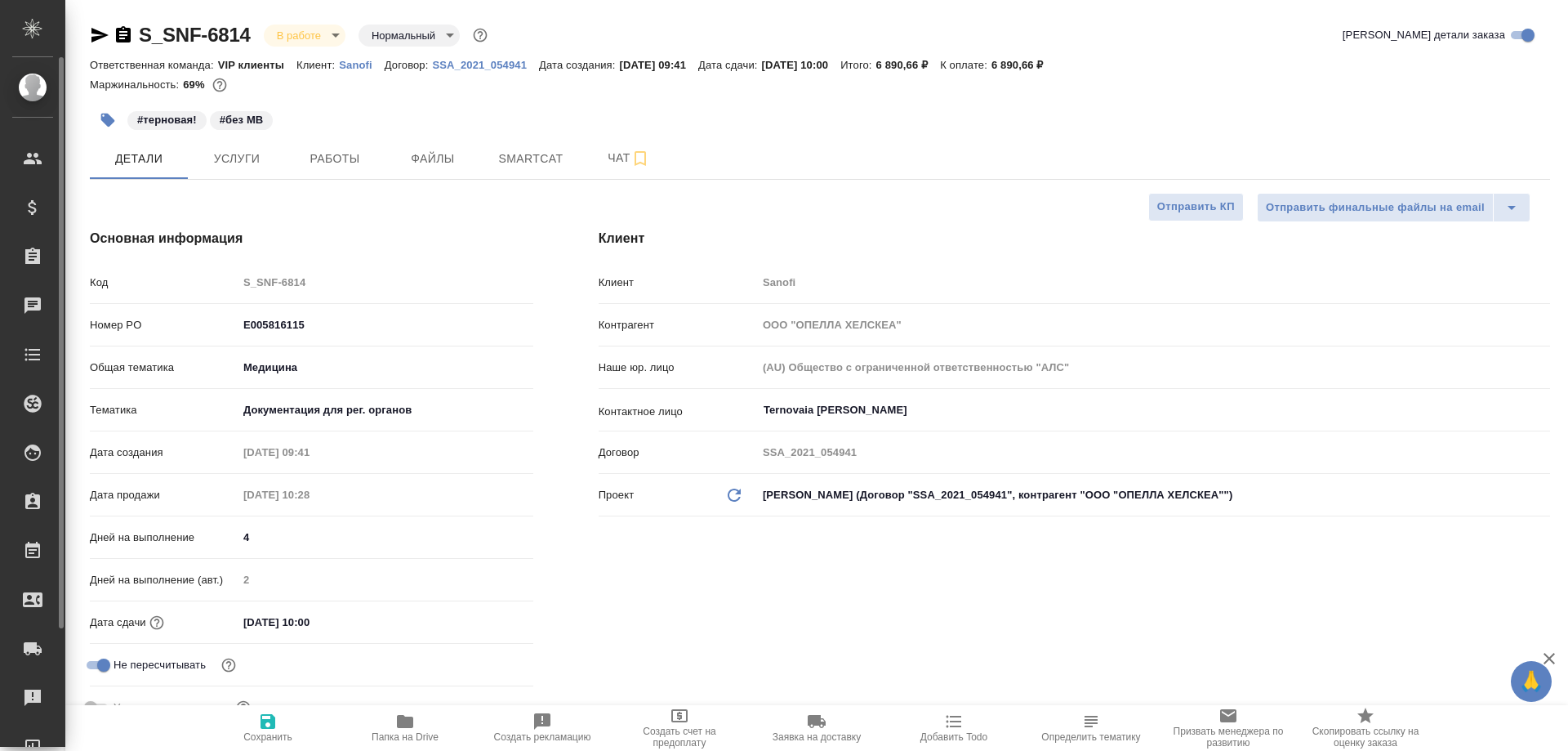
type textarea "x"
